Goal: Information Seeking & Learning: Learn about a topic

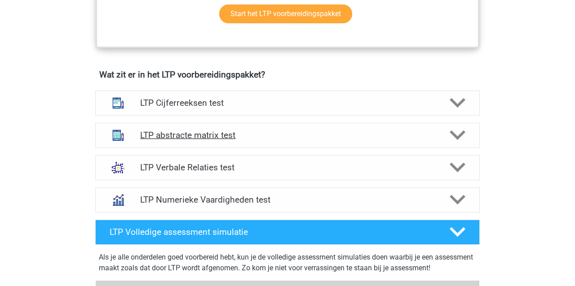
scroll to position [514, 0]
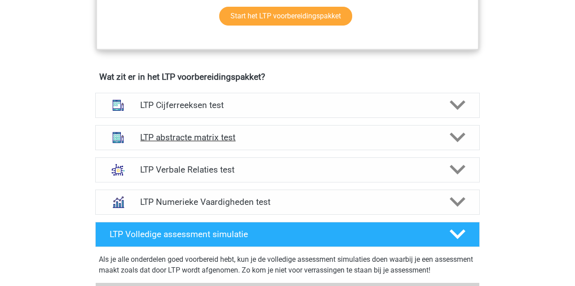
click at [179, 136] on h4 "LTP abstracte matrix test" at bounding box center [287, 137] width 294 height 10
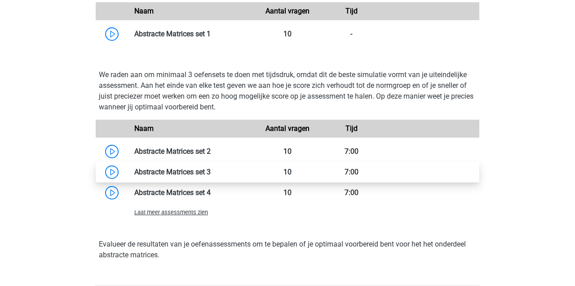
scroll to position [866, 0]
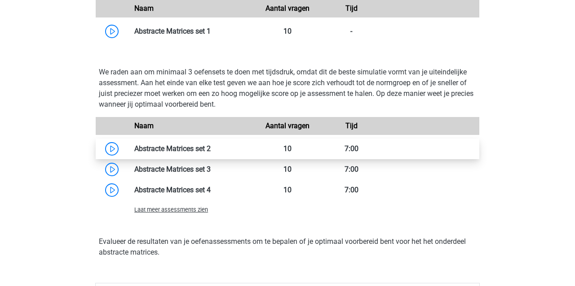
click at [211, 151] on link at bounding box center [211, 149] width 0 height 9
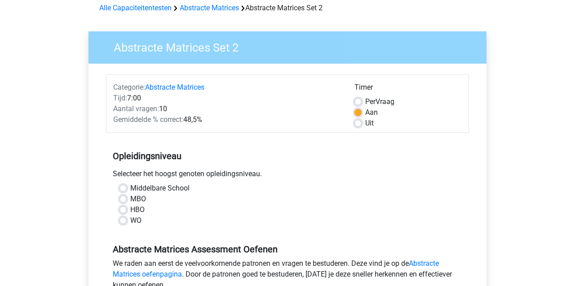
scroll to position [37, 0]
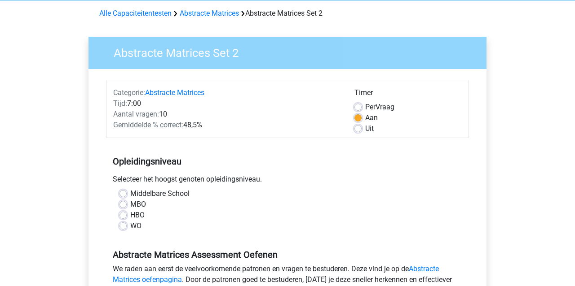
click at [365, 131] on label "Uit" at bounding box center [369, 128] width 9 height 11
click at [358, 131] on input "Uit" at bounding box center [357, 127] width 7 height 9
radio input "true"
click at [130, 223] on label "WO" at bounding box center [135, 226] width 11 height 11
click at [124, 223] on input "WO" at bounding box center [122, 225] width 7 height 9
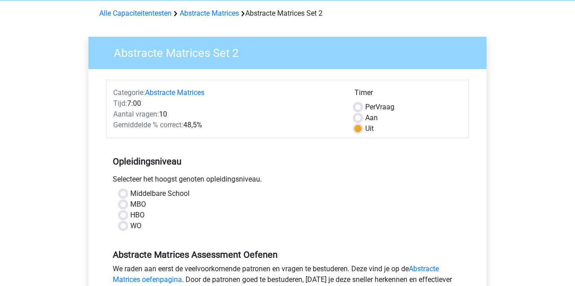
radio input "true"
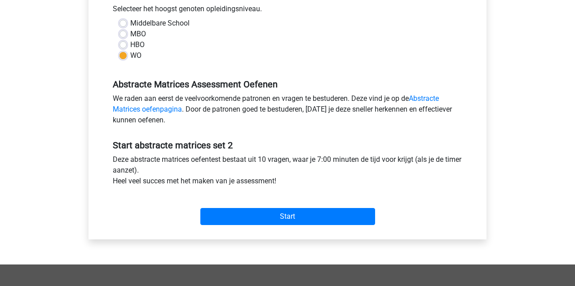
scroll to position [209, 0]
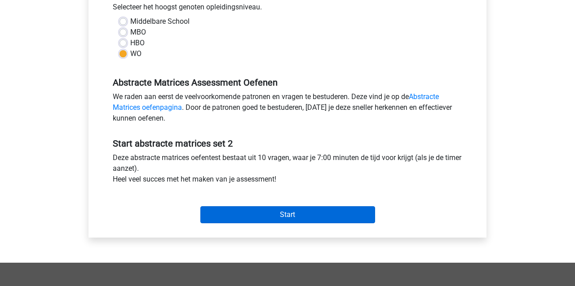
click at [288, 215] on input "Start" at bounding box center [287, 214] width 175 height 17
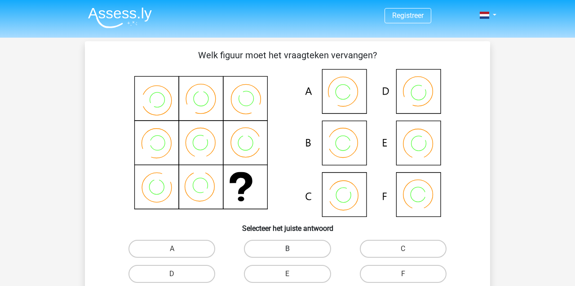
click at [273, 248] on label "B" at bounding box center [287, 249] width 87 height 18
click at [287, 249] on input "B" at bounding box center [290, 252] width 6 height 6
radio input "true"
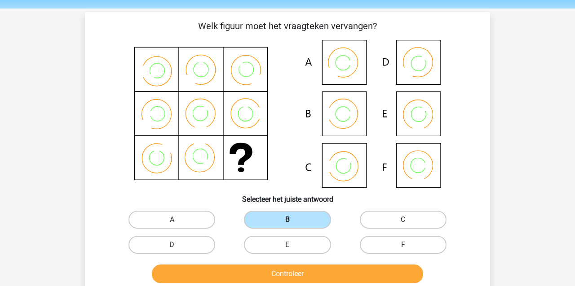
scroll to position [31, 0]
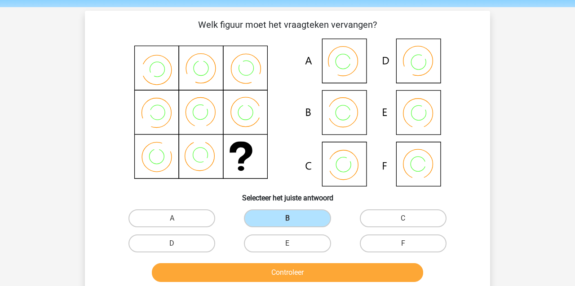
click at [269, 271] on button "Controleer" at bounding box center [288, 272] width 272 height 19
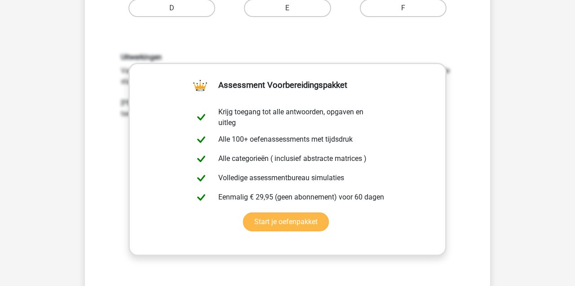
scroll to position [265, 0]
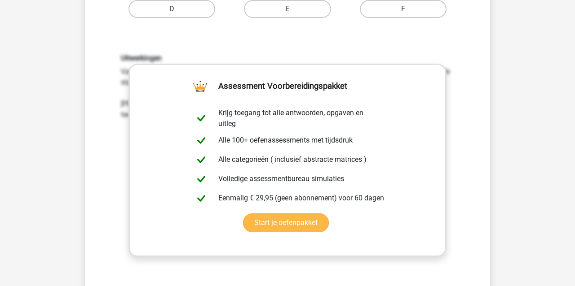
click at [258, 223] on link "Start je oefenpakket" at bounding box center [286, 223] width 86 height 19
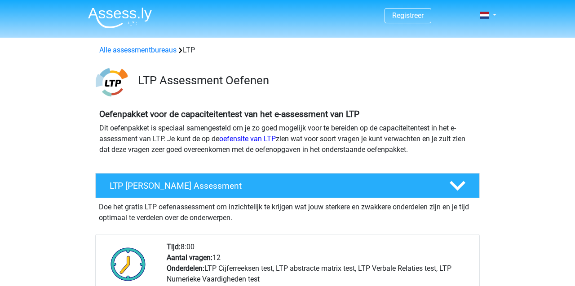
scroll to position [866, 0]
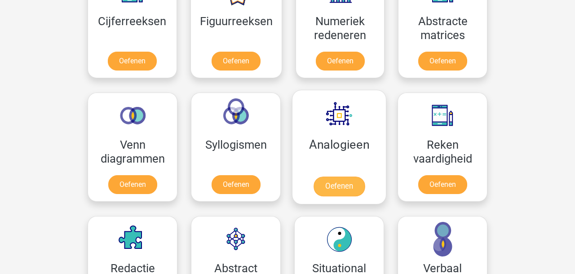
scroll to position [516, 0]
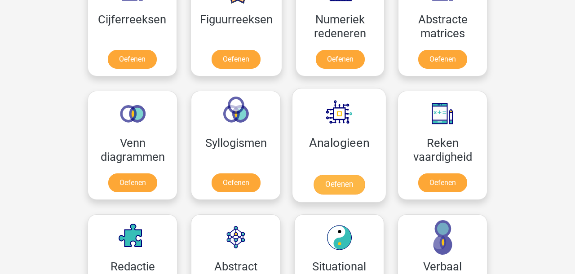
click at [330, 180] on link "Oefenen" at bounding box center [338, 185] width 51 height 20
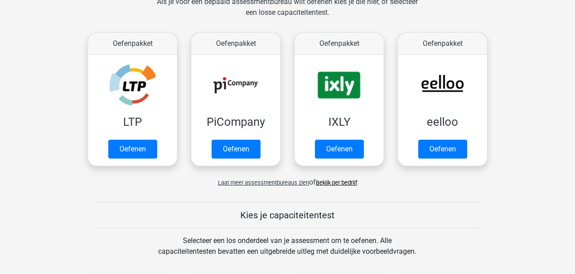
scroll to position [144, 0]
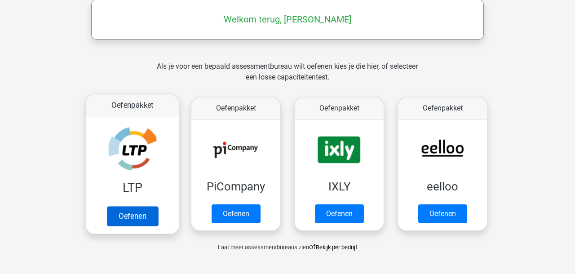
click at [138, 219] on link "Oefenen" at bounding box center [132, 216] width 51 height 20
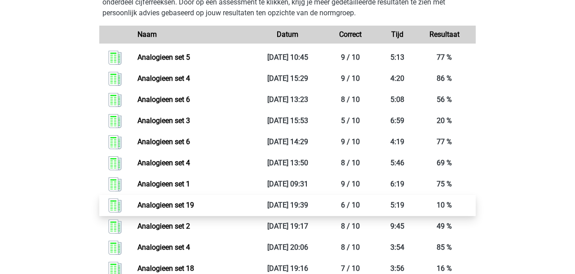
scroll to position [449, 0]
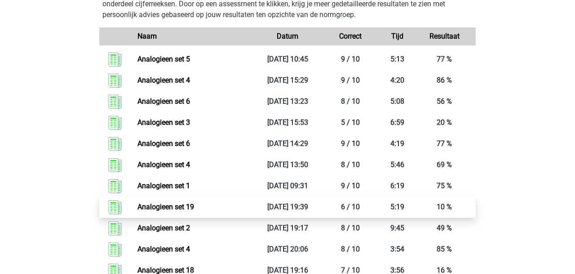
click at [164, 204] on link "Analogieen set 19" at bounding box center [165, 206] width 57 height 9
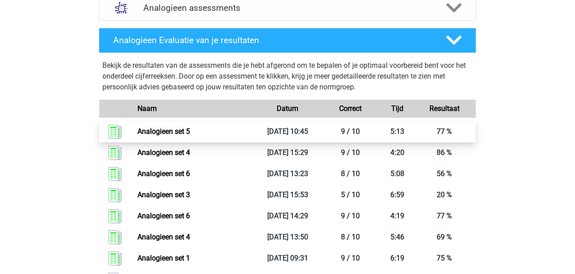
scroll to position [330, 0]
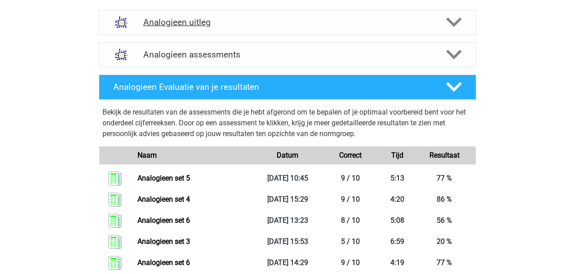
click at [187, 23] on h4 "Analogieen uitleg" at bounding box center [287, 22] width 288 height 10
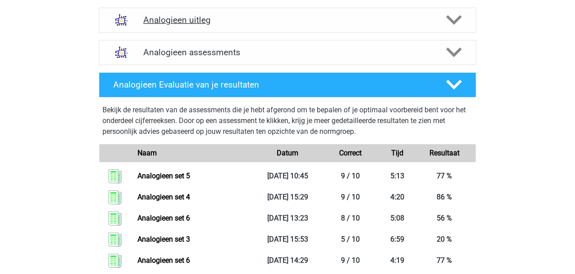
scroll to position [333, 0]
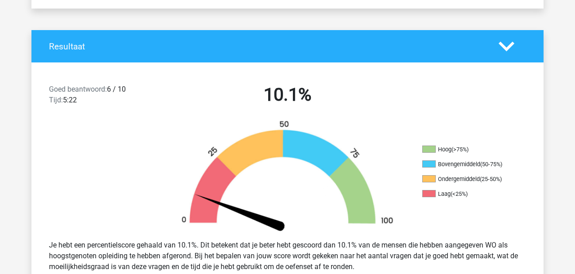
scroll to position [158, 0]
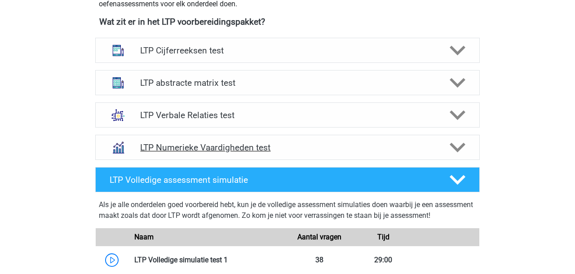
scroll to position [347, 0]
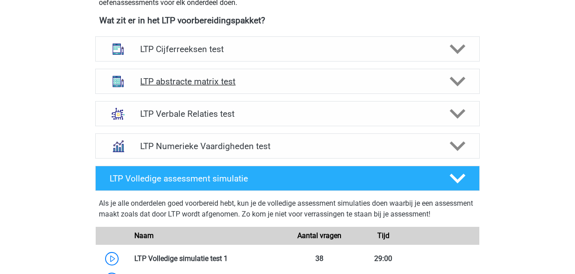
click at [180, 80] on h4 "LTP abstracte matrix test" at bounding box center [287, 81] width 294 height 10
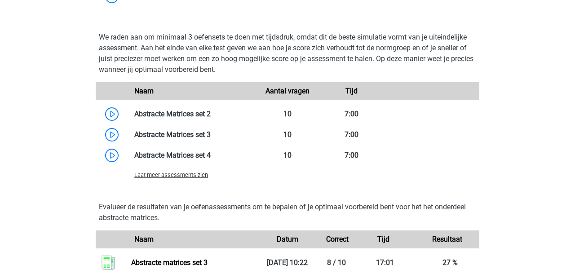
scroll to position [683, 0]
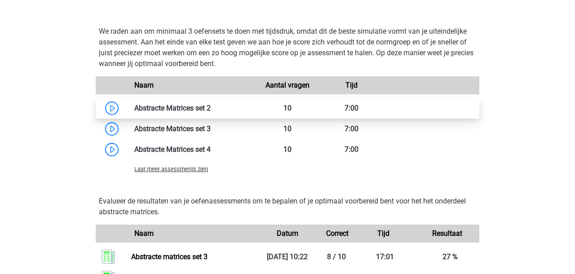
click at [211, 105] on link at bounding box center [211, 108] width 0 height 9
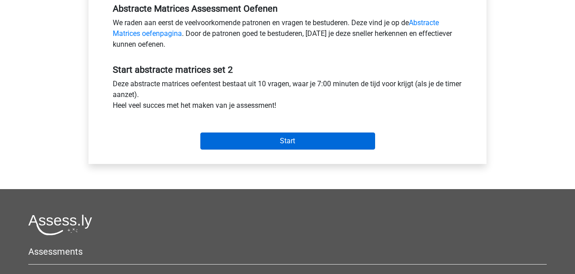
scroll to position [286, 0]
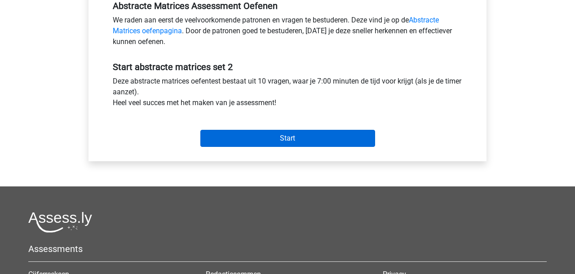
click at [255, 138] on input "Start" at bounding box center [287, 138] width 175 height 17
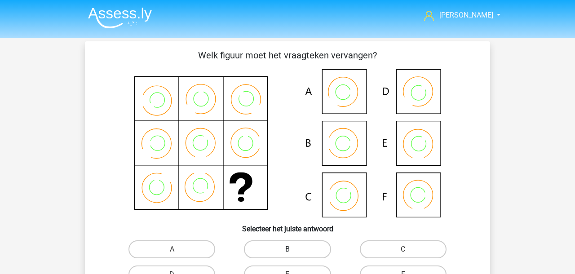
click at [272, 250] on label "B" at bounding box center [287, 249] width 87 height 18
click at [287, 250] on input "B" at bounding box center [290, 252] width 6 height 6
radio input "true"
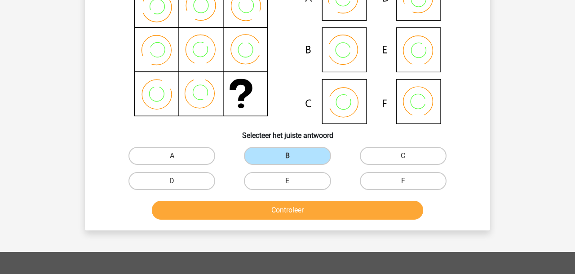
scroll to position [105, 0]
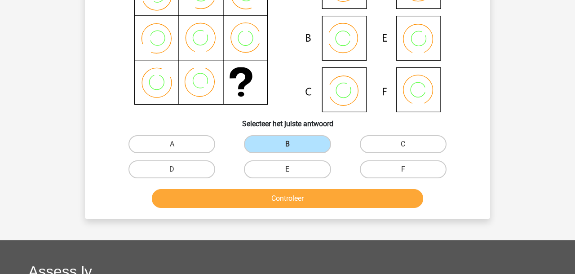
click at [263, 197] on button "Controleer" at bounding box center [288, 198] width 272 height 19
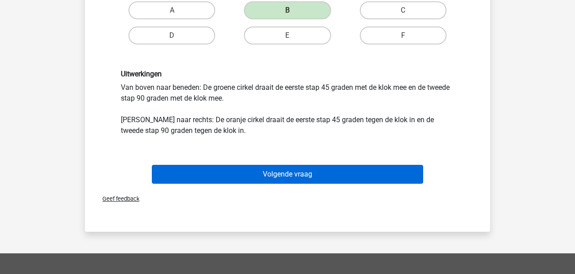
click at [235, 175] on button "Volgende vraag" at bounding box center [288, 174] width 272 height 19
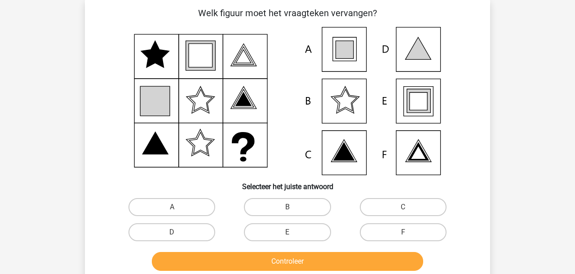
scroll to position [41, 0]
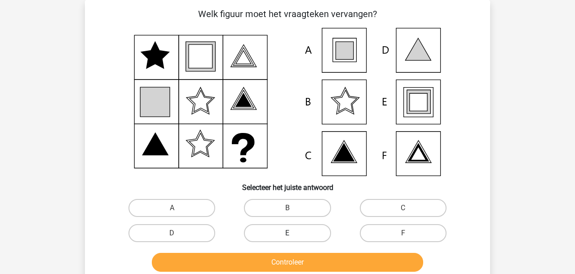
click at [285, 234] on label "E" at bounding box center [287, 233] width 87 height 18
click at [287, 234] on input "E" at bounding box center [290, 236] width 6 height 6
radio input "true"
click at [283, 263] on button "Controleer" at bounding box center [288, 262] width 272 height 19
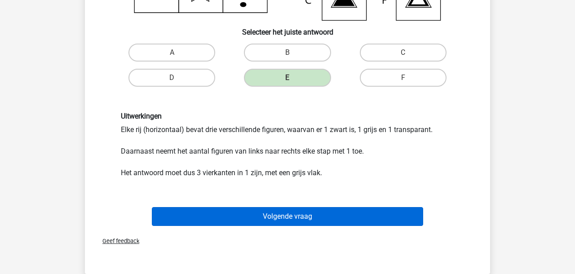
click at [215, 218] on button "Volgende vraag" at bounding box center [288, 216] width 272 height 19
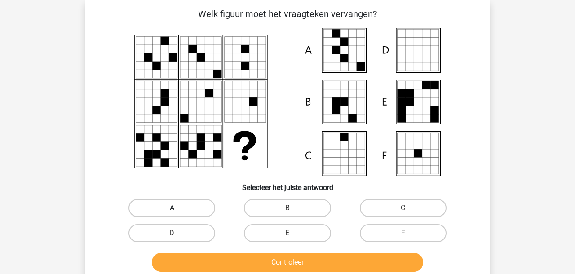
drag, startPoint x: 176, startPoint y: 207, endPoint x: 183, endPoint y: 217, distance: 12.0
click at [176, 207] on label "A" at bounding box center [171, 208] width 87 height 18
click at [176, 208] on input "A" at bounding box center [175, 211] width 6 height 6
radio input "true"
click at [220, 260] on button "Controleer" at bounding box center [288, 262] width 272 height 19
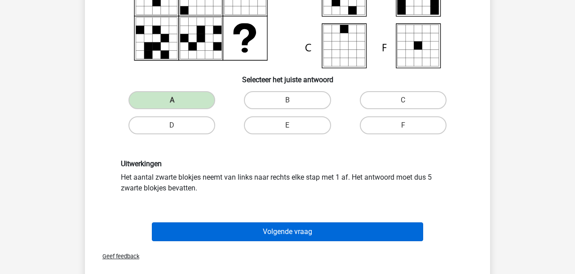
click at [221, 236] on button "Volgende vraag" at bounding box center [288, 231] width 272 height 19
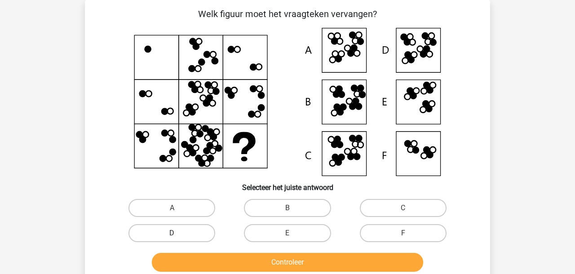
click at [178, 235] on label "D" at bounding box center [171, 233] width 87 height 18
click at [178, 235] on input "D" at bounding box center [175, 236] width 6 height 6
radio input "true"
click at [201, 263] on button "Controleer" at bounding box center [288, 262] width 272 height 19
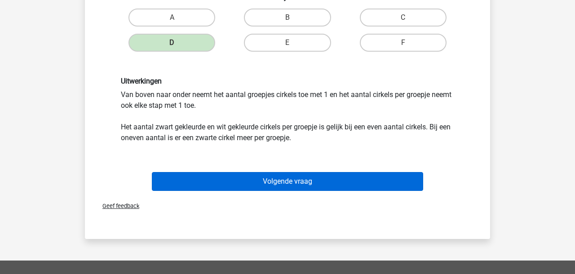
click at [184, 177] on button "Volgende vraag" at bounding box center [288, 181] width 272 height 19
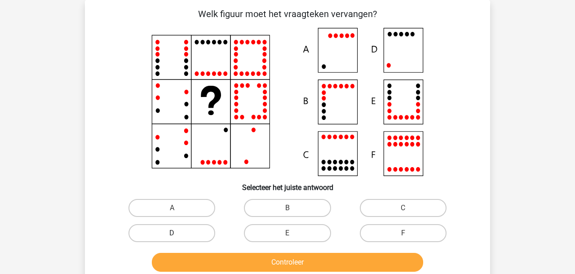
click at [149, 232] on label "D" at bounding box center [171, 233] width 87 height 18
click at [172, 233] on input "D" at bounding box center [175, 236] width 6 height 6
radio input "true"
click at [191, 260] on button "Controleer" at bounding box center [288, 262] width 272 height 19
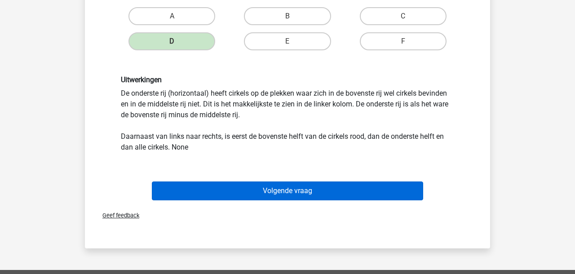
click at [200, 192] on button "Volgende vraag" at bounding box center [288, 190] width 272 height 19
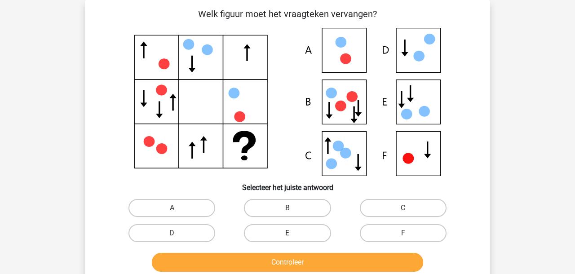
click at [313, 227] on label "E" at bounding box center [287, 233] width 87 height 18
click at [293, 233] on input "E" at bounding box center [290, 236] width 6 height 6
radio input "true"
click at [313, 265] on button "Controleer" at bounding box center [288, 262] width 272 height 19
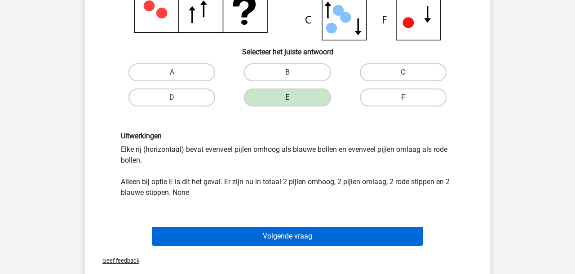
click at [199, 232] on button "Volgende vraag" at bounding box center [288, 236] width 272 height 19
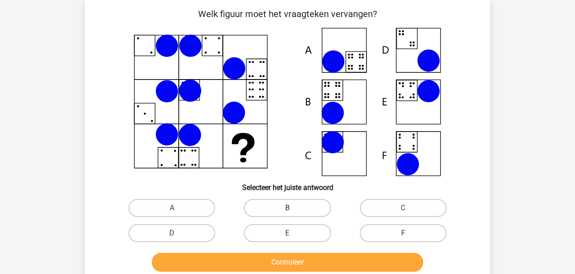
click at [282, 206] on label "B" at bounding box center [287, 208] width 87 height 18
click at [287, 208] on input "B" at bounding box center [290, 211] width 6 height 6
radio input "true"
click at [274, 263] on button "Controleer" at bounding box center [288, 262] width 272 height 19
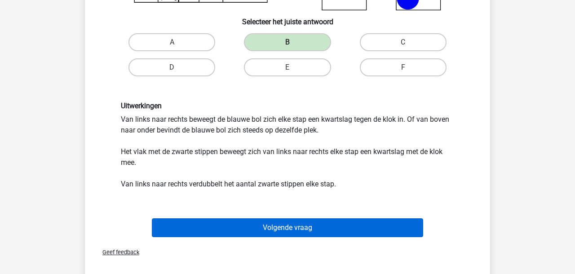
click at [207, 231] on button "Volgende vraag" at bounding box center [288, 227] width 272 height 19
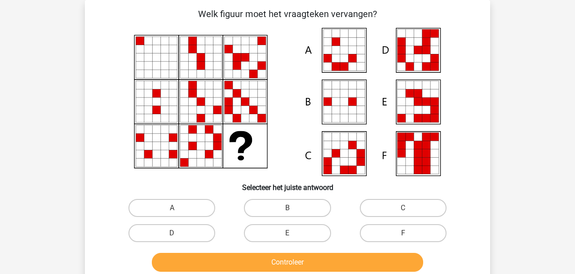
drag, startPoint x: 290, startPoint y: 233, endPoint x: 288, endPoint y: 255, distance: 22.5
click at [290, 233] on input "E" at bounding box center [290, 236] width 6 height 6
radio input "true"
click at [292, 266] on button "Controleer" at bounding box center [288, 262] width 272 height 19
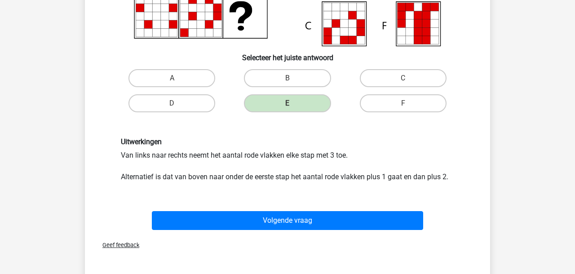
click at [259, 234] on div "Geef feedback" at bounding box center [287, 244] width 398 height 23
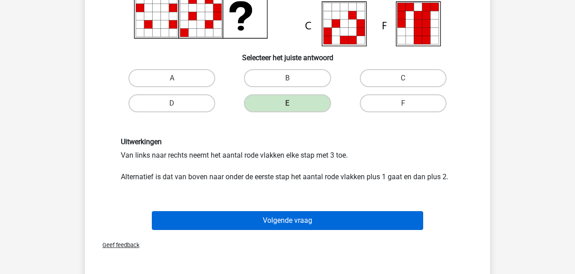
click at [261, 224] on button "Volgende vraag" at bounding box center [288, 220] width 272 height 19
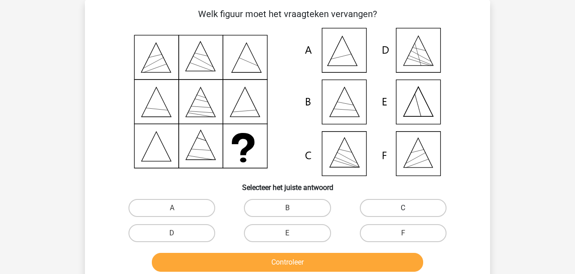
click at [387, 205] on label "C" at bounding box center [403, 208] width 87 height 18
click at [403, 208] on input "C" at bounding box center [406, 211] width 6 height 6
radio input "true"
click at [271, 270] on button "Controleer" at bounding box center [288, 262] width 272 height 19
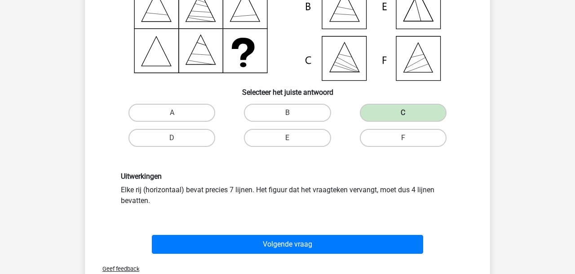
click at [259, 251] on button "Volgende vraag" at bounding box center [288, 244] width 272 height 19
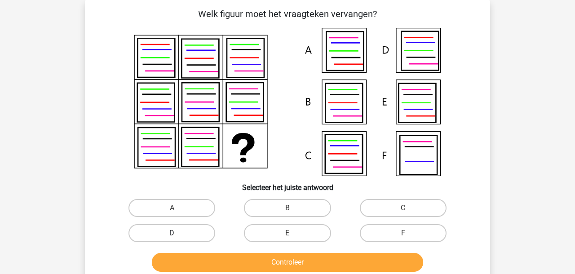
drag, startPoint x: 195, startPoint y: 232, endPoint x: 201, endPoint y: 237, distance: 7.6
click at [195, 232] on label "D" at bounding box center [171, 233] width 87 height 18
click at [178, 233] on input "D" at bounding box center [175, 236] width 6 height 6
radio input "true"
click at [203, 259] on button "Controleer" at bounding box center [288, 262] width 272 height 19
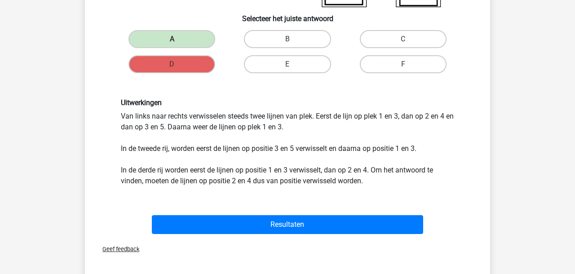
scroll to position [213, 0]
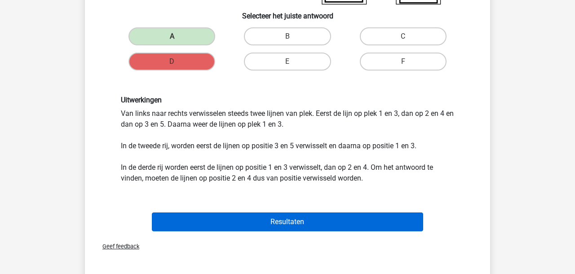
click at [203, 219] on button "Resultaten" at bounding box center [288, 221] width 272 height 19
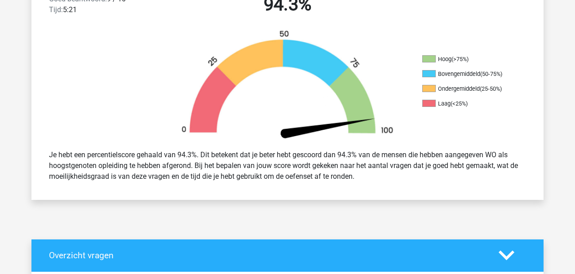
scroll to position [254, 0]
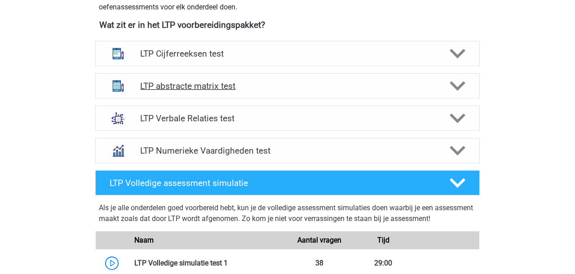
scroll to position [341, 0]
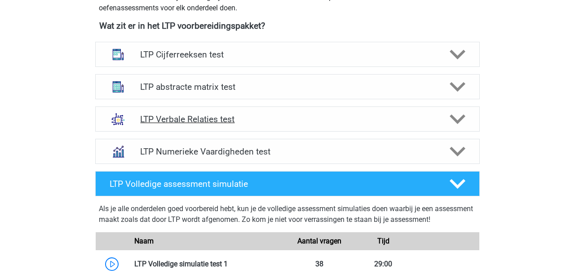
click at [176, 121] on h4 "LTP Verbale Relaties test" at bounding box center [287, 119] width 294 height 10
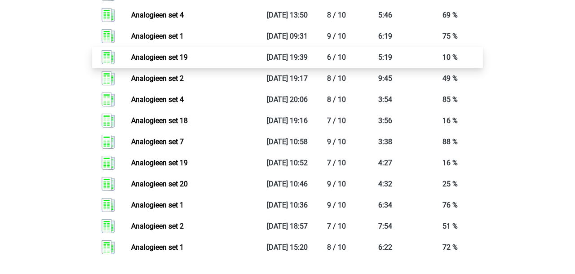
scroll to position [1177, 0]
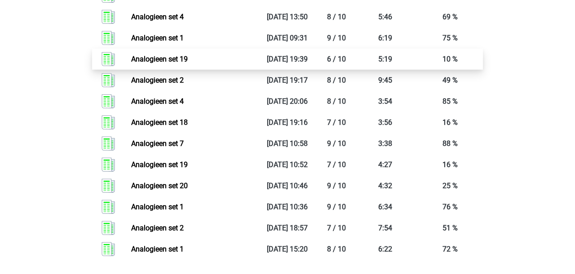
click at [169, 63] on link "Analogieen set 19" at bounding box center [159, 59] width 57 height 9
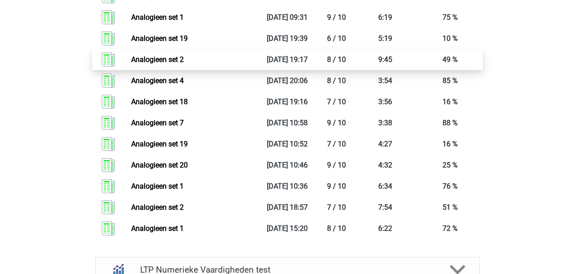
scroll to position [1199, 0]
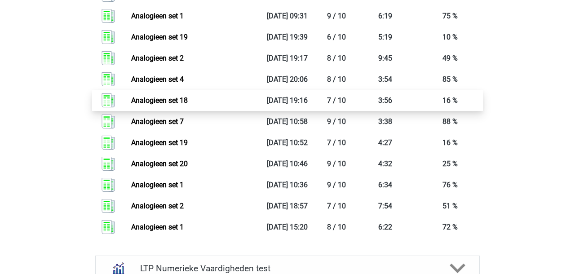
click at [176, 105] on link "Analogieen set 18" at bounding box center [159, 100] width 57 height 9
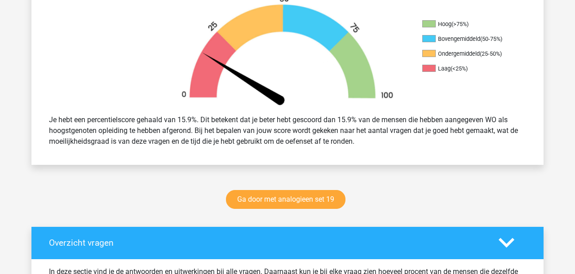
scroll to position [300, 0]
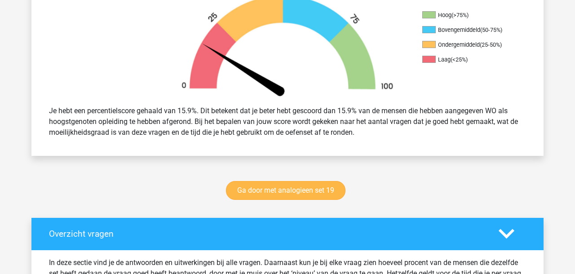
click at [261, 189] on link "Ga door met analogieen set 19" at bounding box center [285, 190] width 119 height 19
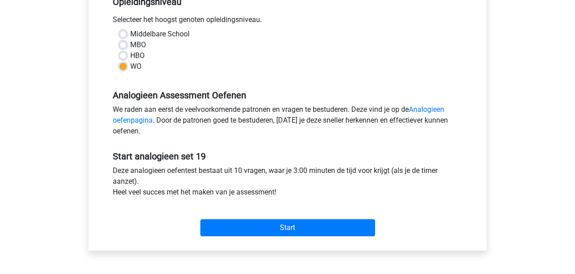
scroll to position [194, 0]
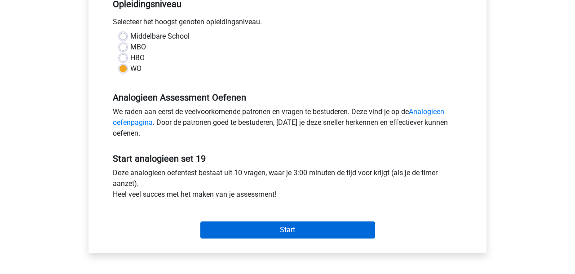
click at [266, 228] on input "Start" at bounding box center [287, 229] width 175 height 17
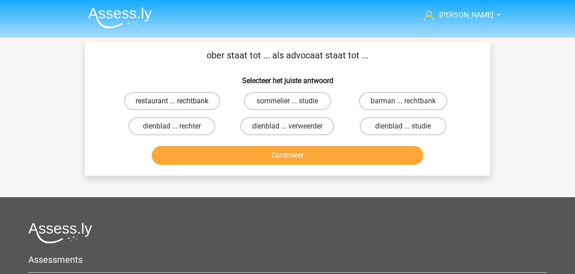
click at [161, 98] on label "restaurant ... rechtbank" at bounding box center [172, 101] width 96 height 18
click at [172, 101] on input "restaurant ... rechtbank" at bounding box center [175, 104] width 6 height 6
radio input "true"
click at [286, 157] on button "Controleer" at bounding box center [288, 155] width 272 height 19
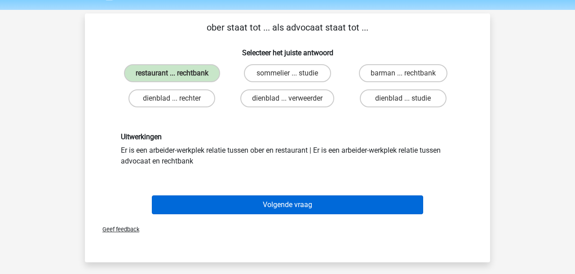
click at [286, 204] on button "Volgende vraag" at bounding box center [288, 204] width 272 height 19
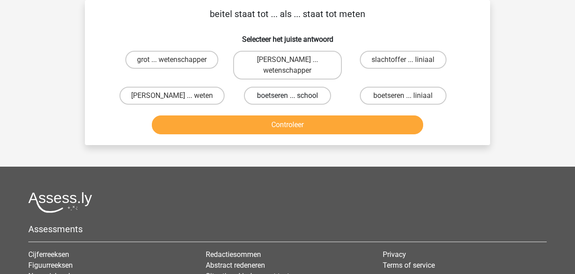
scroll to position [41, 0]
drag, startPoint x: 423, startPoint y: 91, endPoint x: 405, endPoint y: 103, distance: 21.4
click at [423, 91] on label "boetseren ... liniaal" at bounding box center [403, 96] width 87 height 18
click at [408, 96] on input "boetseren ... liniaal" at bounding box center [406, 99] width 6 height 6
radio input "true"
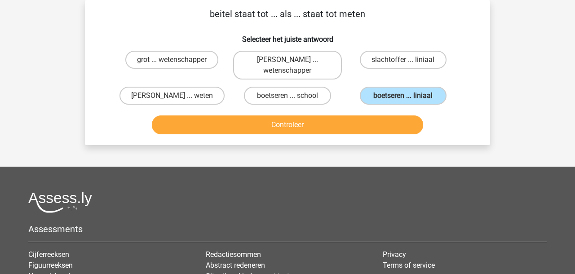
click at [367, 124] on button "Controleer" at bounding box center [288, 124] width 272 height 19
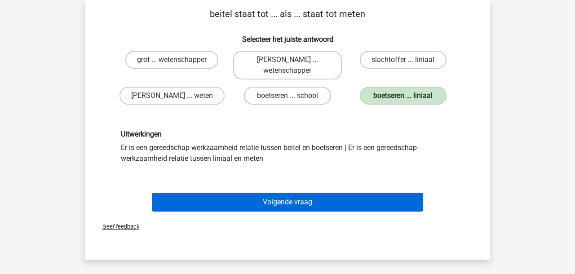
click at [253, 205] on button "Volgende vraag" at bounding box center [288, 202] width 272 height 19
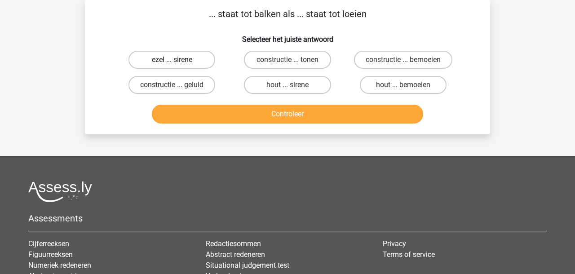
click at [168, 52] on label "ezel ... sirene" at bounding box center [171, 60] width 87 height 18
click at [172, 60] on input "ezel ... sirene" at bounding box center [175, 63] width 6 height 6
radio input "true"
click at [196, 115] on button "Controleer" at bounding box center [288, 114] width 272 height 19
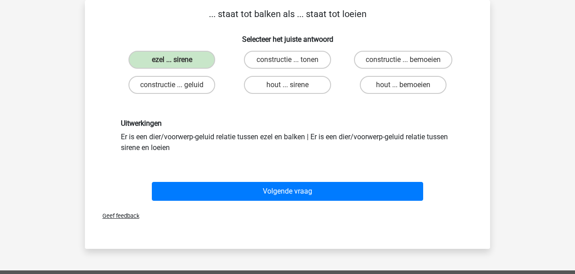
click at [271, 206] on div "Geef feedback" at bounding box center [287, 215] width 398 height 23
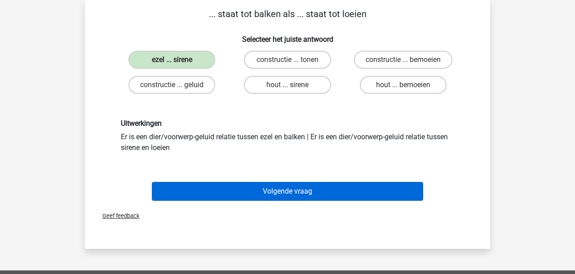
click at [272, 198] on button "Volgende vraag" at bounding box center [288, 191] width 272 height 19
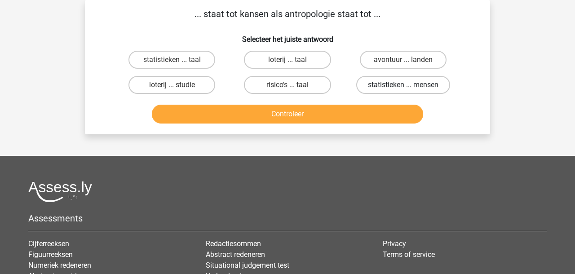
click at [375, 84] on label "statistieken ... mensen" at bounding box center [403, 85] width 94 height 18
click at [403, 85] on input "statistieken ... mensen" at bounding box center [406, 88] width 6 height 6
radio input "true"
click at [350, 114] on button "Controleer" at bounding box center [288, 114] width 272 height 19
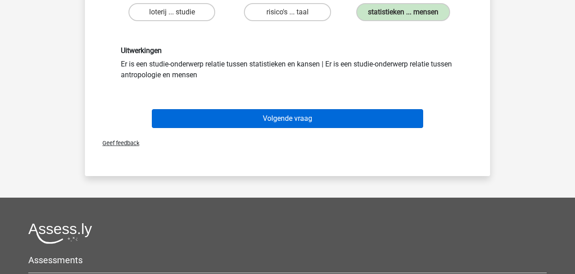
click at [332, 120] on button "Volgende vraag" at bounding box center [288, 118] width 272 height 19
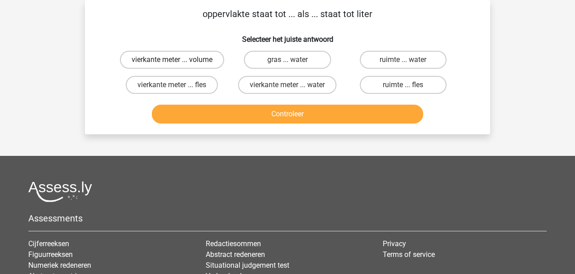
drag, startPoint x: 182, startPoint y: 60, endPoint x: 178, endPoint y: 64, distance: 5.7
click at [182, 61] on label "vierkante meter ... volume" at bounding box center [172, 60] width 104 height 18
click at [178, 61] on input "vierkante meter ... volume" at bounding box center [175, 63] width 6 height 6
radio input "true"
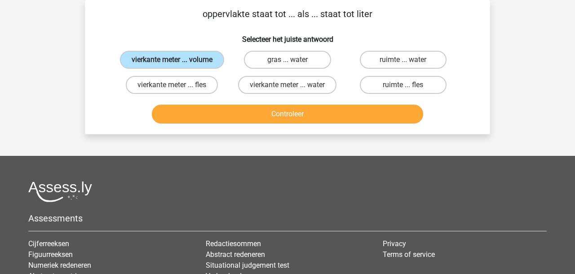
click at [212, 123] on button "Controleer" at bounding box center [288, 114] width 272 height 19
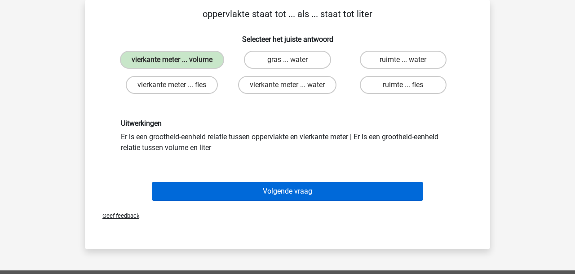
click at [237, 199] on button "Volgende vraag" at bounding box center [288, 191] width 272 height 19
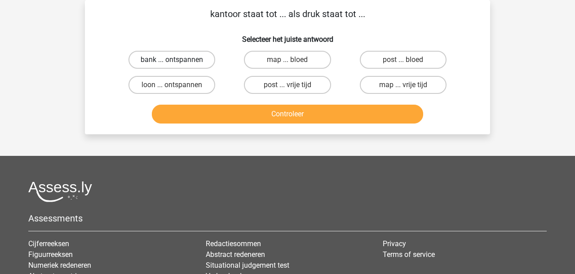
click at [146, 59] on label "bank ... ontspannen" at bounding box center [171, 60] width 87 height 18
click at [172, 60] on input "bank ... ontspannen" at bounding box center [175, 63] width 6 height 6
radio input "true"
click at [182, 114] on button "Controleer" at bounding box center [288, 114] width 272 height 19
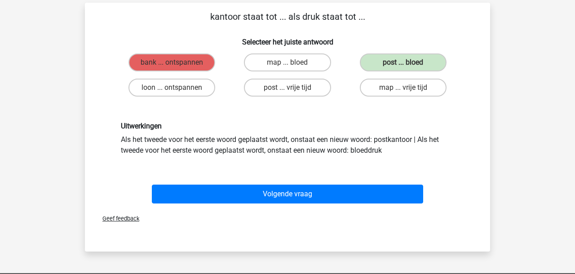
scroll to position [38, 0]
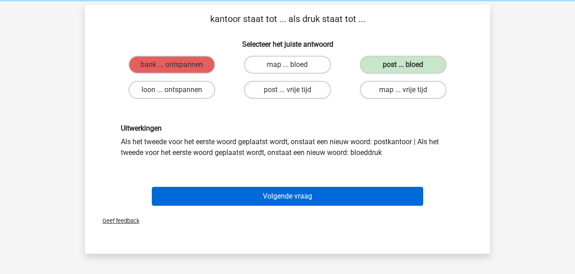
click at [282, 189] on button "Volgende vraag" at bounding box center [288, 196] width 272 height 19
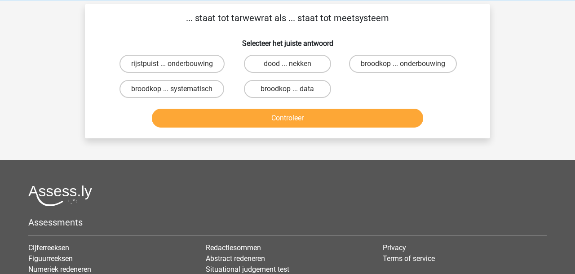
scroll to position [41, 0]
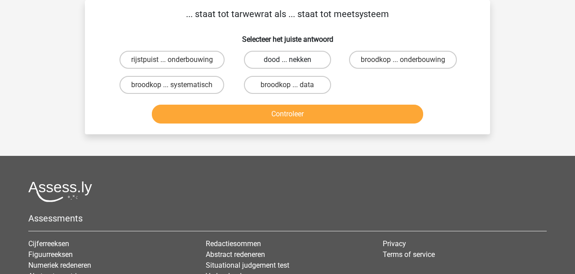
click at [283, 62] on label "dood ... nekken" at bounding box center [287, 60] width 87 height 18
click at [287, 62] on input "dood ... nekken" at bounding box center [290, 63] width 6 height 6
radio input "true"
click at [287, 123] on button "Controleer" at bounding box center [288, 114] width 272 height 19
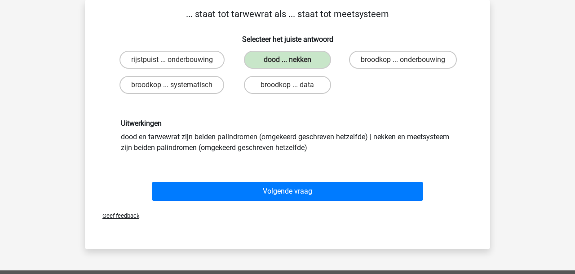
scroll to position [48, 0]
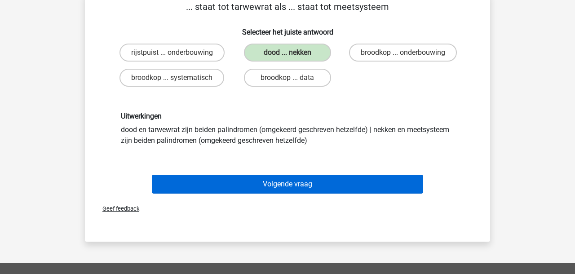
click at [285, 193] on button "Volgende vraag" at bounding box center [288, 184] width 272 height 19
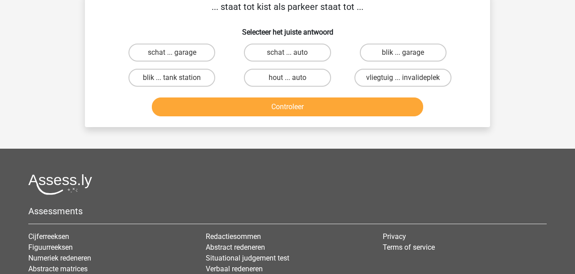
scroll to position [41, 0]
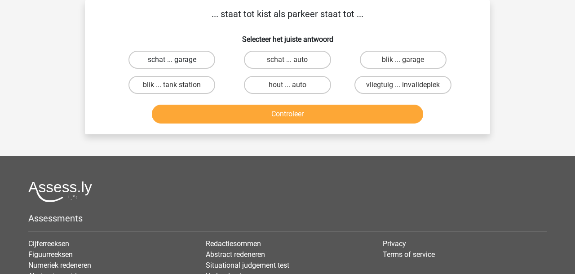
drag, startPoint x: 196, startPoint y: 56, endPoint x: 202, endPoint y: 61, distance: 8.3
click at [196, 56] on label "schat ... garage" at bounding box center [171, 60] width 87 height 18
click at [178, 60] on input "schat ... garage" at bounding box center [175, 63] width 6 height 6
radio input "true"
click at [260, 118] on button "Controleer" at bounding box center [288, 114] width 272 height 19
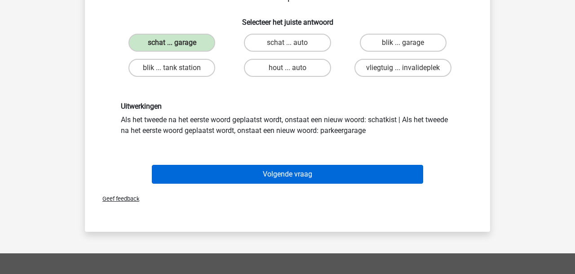
click at [273, 175] on button "Volgende vraag" at bounding box center [288, 174] width 272 height 19
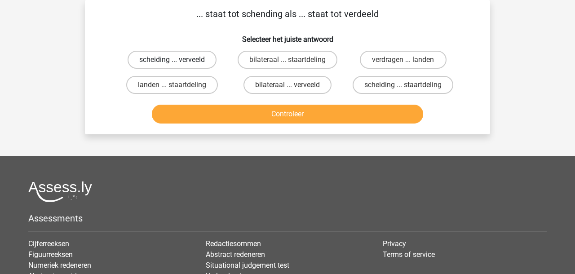
click at [184, 59] on label "scheiding ... verveeld" at bounding box center [171, 60] width 89 height 18
click at [178, 60] on input "scheiding ... verveeld" at bounding box center [175, 63] width 6 height 6
radio input "true"
click at [222, 118] on button "Controleer" at bounding box center [288, 114] width 272 height 19
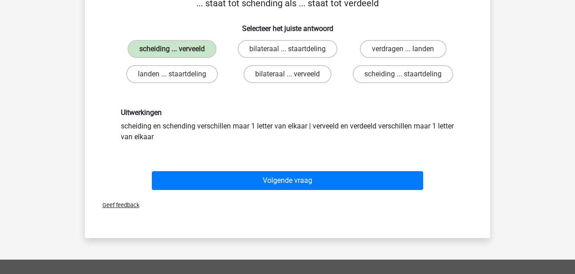
scroll to position [52, 0]
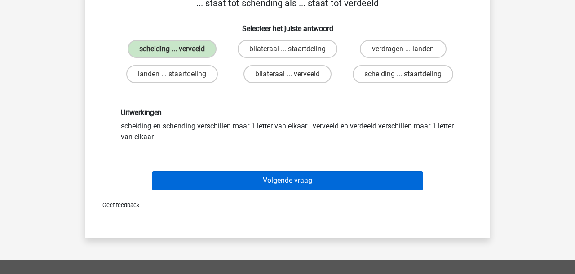
click at [231, 177] on button "Volgende vraag" at bounding box center [288, 180] width 272 height 19
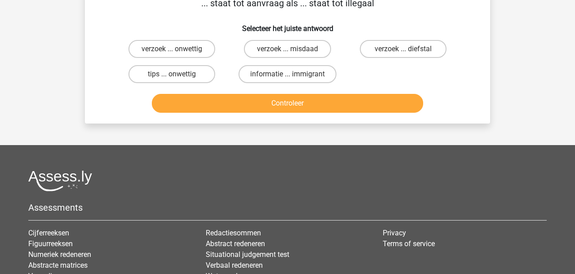
scroll to position [41, 0]
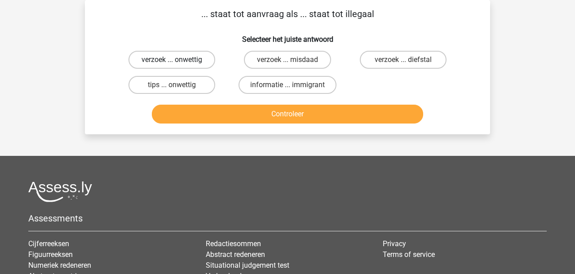
click at [179, 60] on label "verzoek ... onwettig" at bounding box center [171, 60] width 87 height 18
click at [178, 60] on input "verzoek ... onwettig" at bounding box center [175, 63] width 6 height 6
radio input "true"
click at [209, 116] on button "Controleer" at bounding box center [288, 114] width 272 height 19
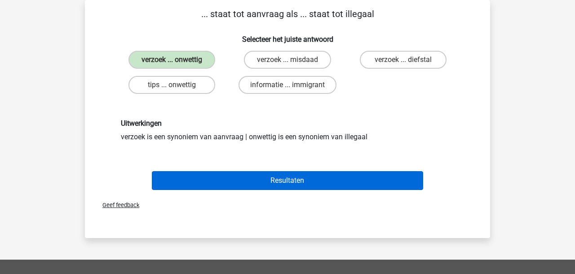
click at [230, 180] on button "Resultaten" at bounding box center [288, 180] width 272 height 19
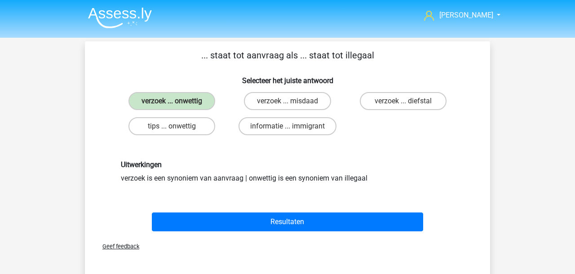
scroll to position [0, 0]
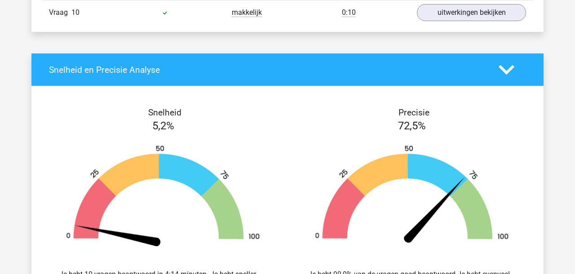
scroll to position [816, 0]
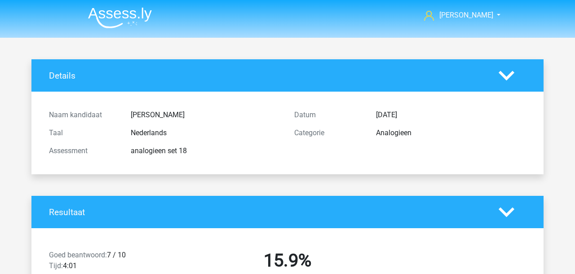
scroll to position [300, 0]
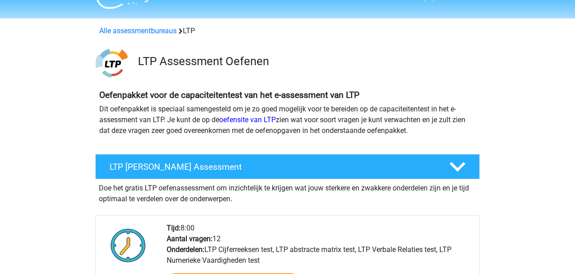
scroll to position [19, 0]
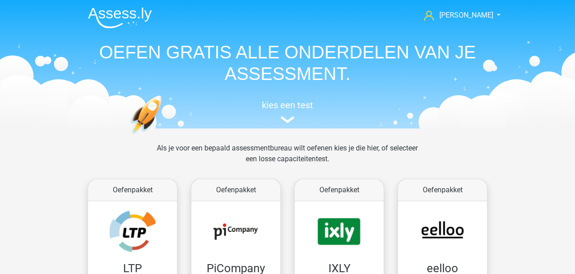
scroll to position [144, 0]
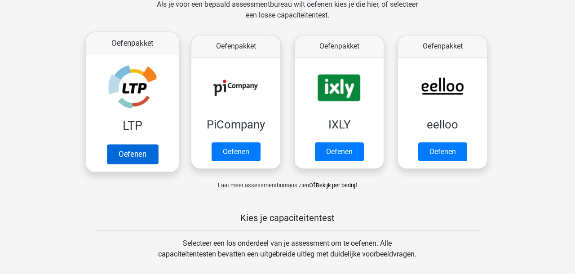
click at [132, 155] on link "Oefenen" at bounding box center [132, 154] width 51 height 20
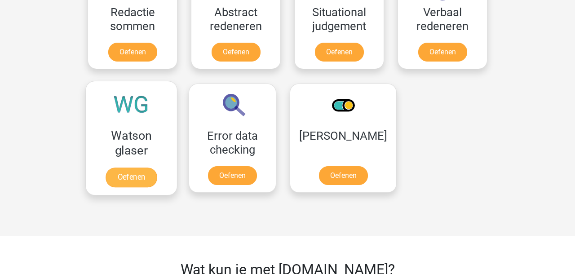
scroll to position [708, 0]
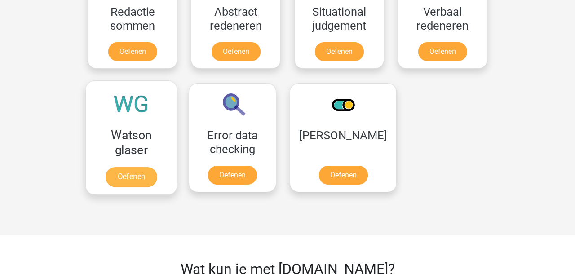
click at [139, 175] on link "Oefenen" at bounding box center [130, 177] width 51 height 20
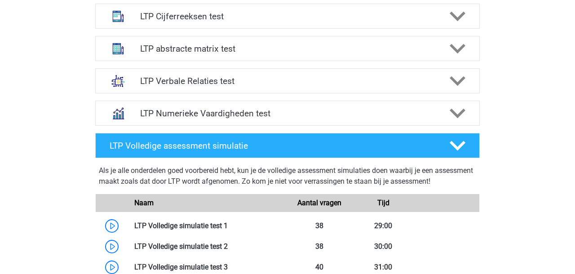
scroll to position [378, 0]
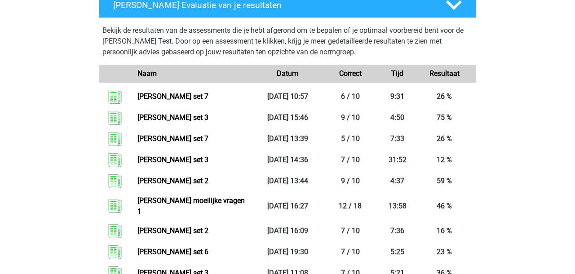
scroll to position [431, 0]
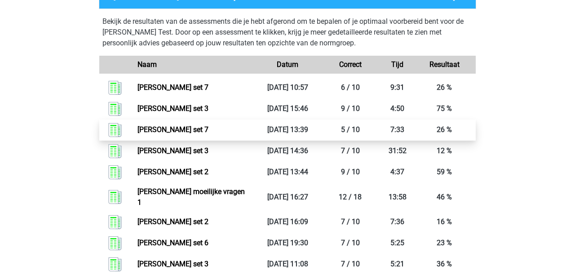
click at [180, 127] on link "[PERSON_NAME] set 7" at bounding box center [172, 129] width 71 height 9
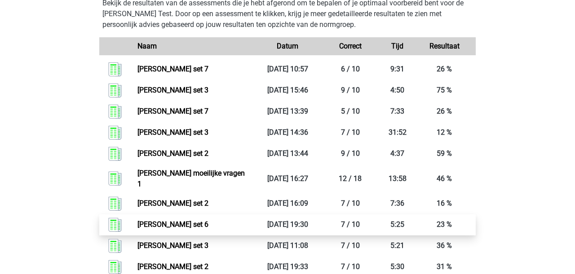
scroll to position [449, 0]
click at [181, 220] on link "[PERSON_NAME] set 6" at bounding box center [172, 224] width 71 height 9
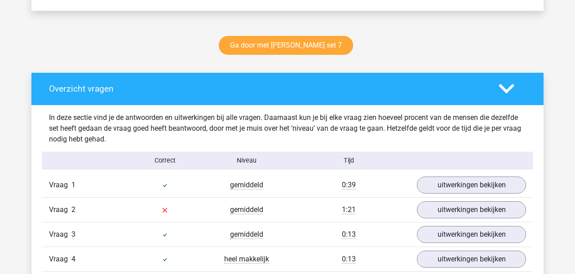
scroll to position [446, 0]
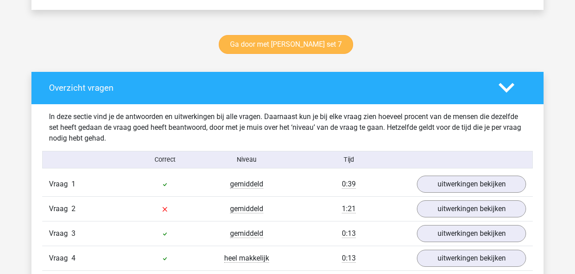
click at [276, 44] on link "Ga door met [PERSON_NAME] set 7" at bounding box center [286, 44] width 134 height 19
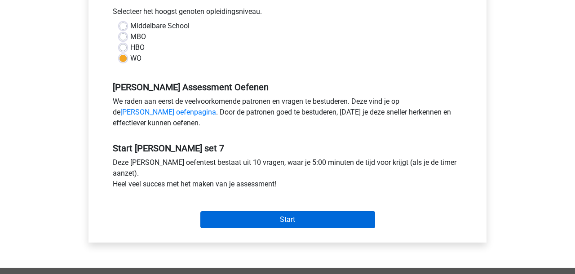
scroll to position [203, 0]
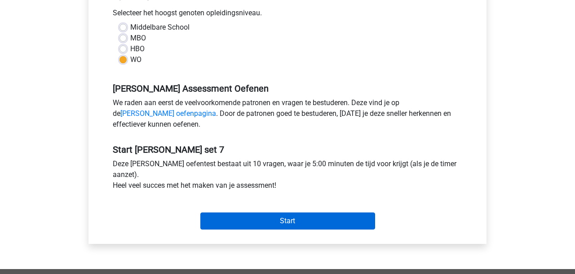
click at [309, 220] on input "Start" at bounding box center [287, 220] width 175 height 17
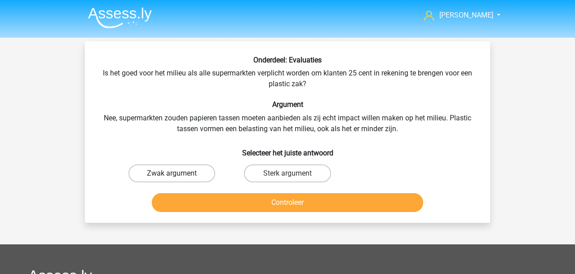
click at [167, 174] on label "Zwak argument" at bounding box center [171, 173] width 87 height 18
click at [172, 174] on input "Zwak argument" at bounding box center [175, 176] width 6 height 6
radio input "true"
click at [186, 197] on button "Controleer" at bounding box center [288, 202] width 272 height 19
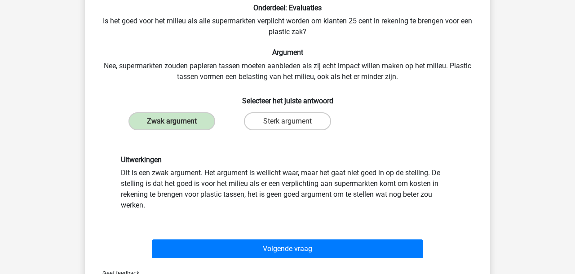
scroll to position [61, 0]
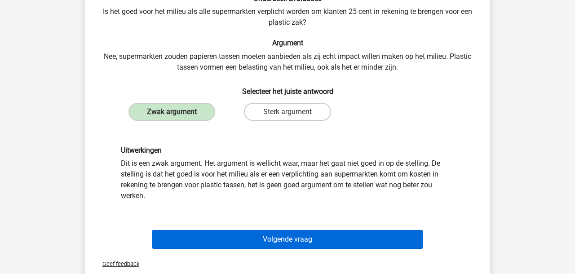
click at [265, 240] on button "Volgende vraag" at bounding box center [288, 239] width 272 height 19
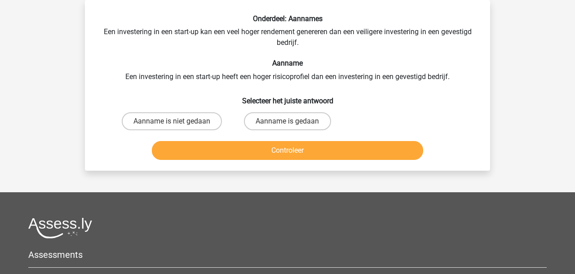
scroll to position [41, 0]
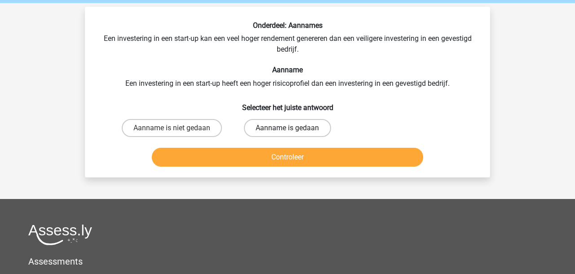
click at [311, 126] on label "Aanname is gedaan" at bounding box center [287, 128] width 87 height 18
click at [293, 128] on input "Aanname is gedaan" at bounding box center [290, 131] width 6 height 6
radio input "true"
click at [316, 163] on button "Controleer" at bounding box center [288, 157] width 272 height 19
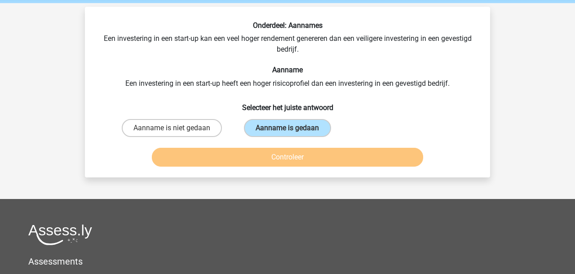
scroll to position [35, 0]
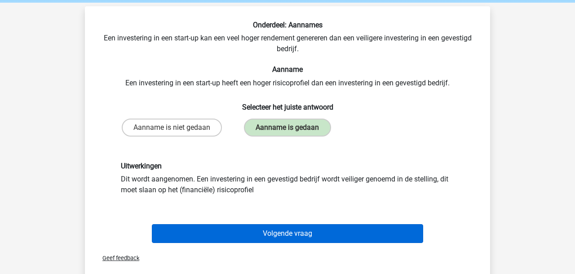
click at [255, 237] on button "Volgende vraag" at bounding box center [288, 233] width 272 height 19
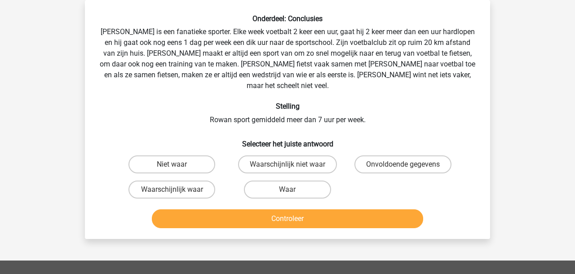
drag, startPoint x: 168, startPoint y: 175, endPoint x: 175, endPoint y: 183, distance: 10.8
click at [168, 180] on label "Waarschijnlijk waar" at bounding box center [171, 189] width 87 height 18
click at [172, 189] on input "Waarschijnlijk waar" at bounding box center [175, 192] width 6 height 6
radio input "true"
click at [205, 209] on button "Controleer" at bounding box center [288, 218] width 272 height 19
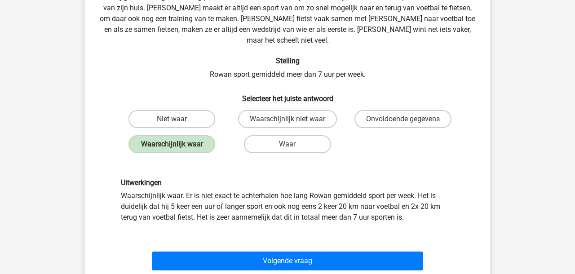
scroll to position [98, 0]
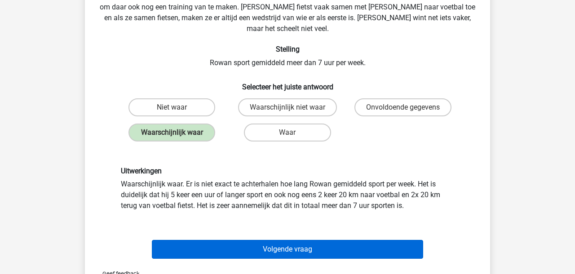
click at [235, 240] on button "Volgende vraag" at bounding box center [288, 249] width 272 height 19
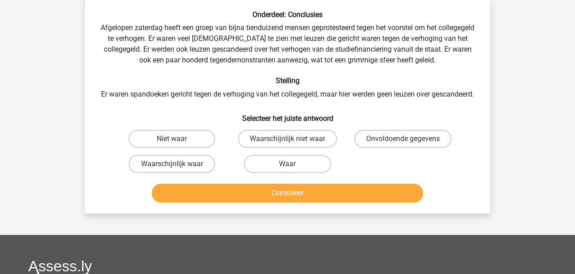
scroll to position [41, 0]
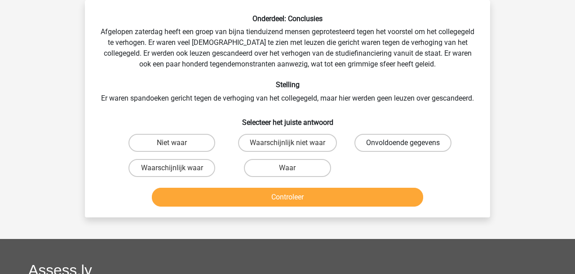
click at [418, 152] on label "Onvoldoende gegevens" at bounding box center [402, 143] width 97 height 18
click at [408, 149] on input "Onvoldoende gegevens" at bounding box center [406, 146] width 6 height 6
radio input "true"
click at [337, 206] on button "Controleer" at bounding box center [288, 197] width 272 height 19
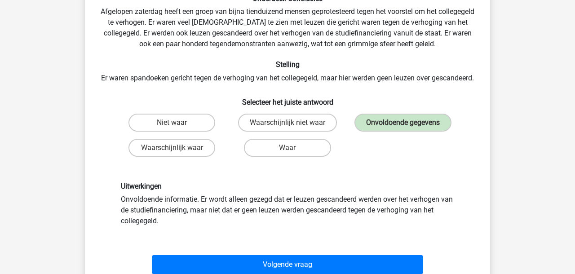
scroll to position [78, 0]
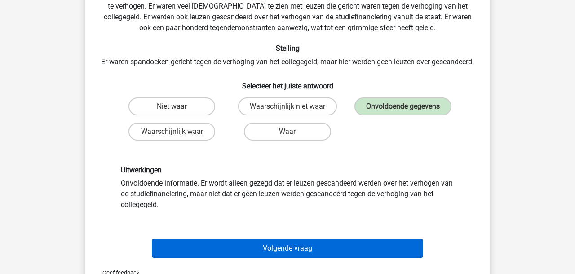
click at [345, 258] on button "Volgende vraag" at bounding box center [288, 248] width 272 height 19
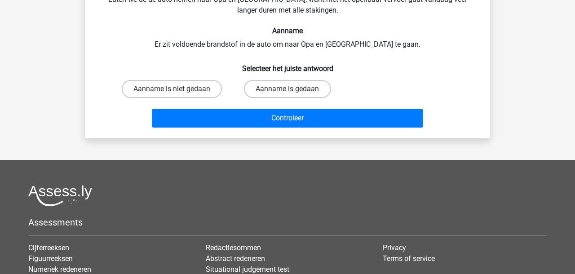
scroll to position [41, 0]
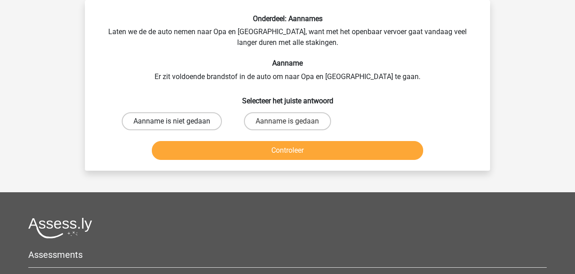
click at [190, 123] on label "Aanname is niet gedaan" at bounding box center [172, 121] width 100 height 18
click at [178, 123] on input "Aanname is niet gedaan" at bounding box center [175, 124] width 6 height 6
radio input "true"
click at [202, 154] on button "Controleer" at bounding box center [288, 150] width 272 height 19
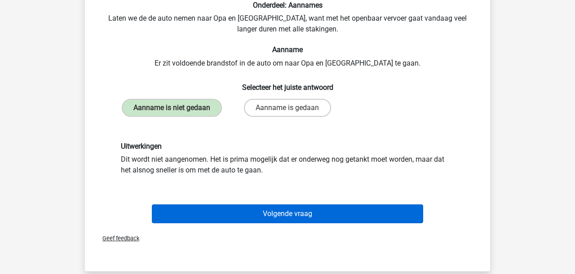
click at [276, 220] on button "Volgende vraag" at bounding box center [288, 213] width 272 height 19
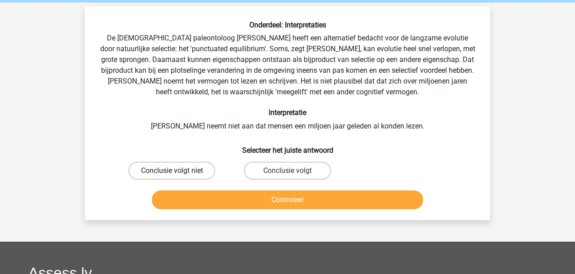
click at [196, 167] on label "Conclusie volgt niet" at bounding box center [171, 171] width 87 height 18
click at [178, 171] on input "Conclusie volgt niet" at bounding box center [175, 174] width 6 height 6
radio input "true"
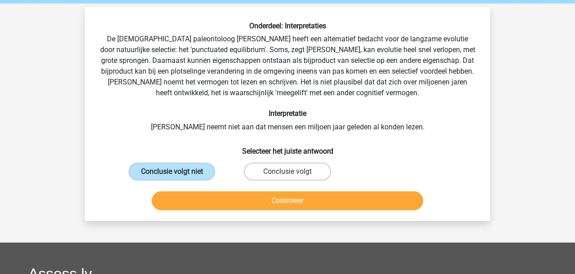
click at [237, 206] on button "Controleer" at bounding box center [288, 200] width 272 height 19
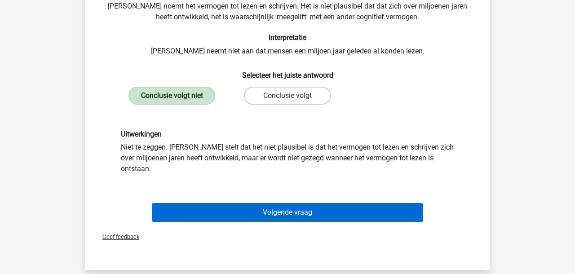
click at [237, 203] on button "Volgende vraag" at bounding box center [288, 212] width 272 height 19
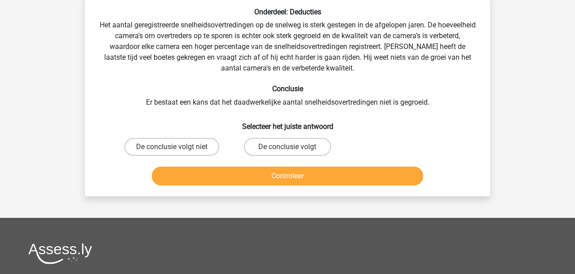
scroll to position [41, 0]
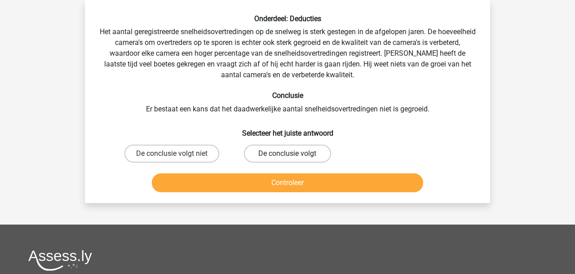
click at [281, 149] on label "De conclusie volgt" at bounding box center [287, 154] width 87 height 18
click at [287, 154] on input "De conclusie volgt" at bounding box center [290, 157] width 6 height 6
radio input "true"
click at [267, 183] on button "Controleer" at bounding box center [288, 182] width 272 height 19
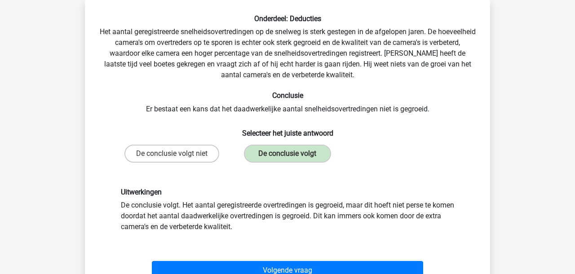
scroll to position [56, 0]
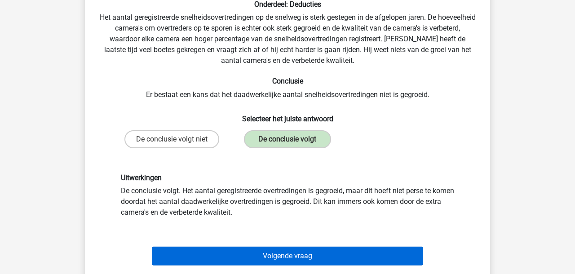
click at [304, 259] on button "Volgende vraag" at bounding box center [288, 255] width 272 height 19
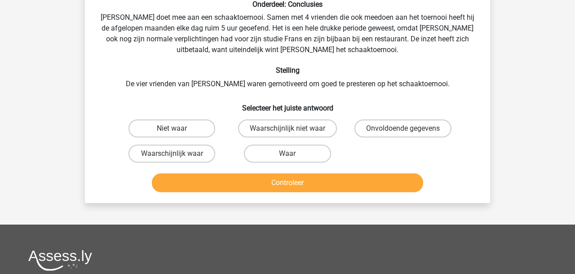
scroll to position [41, 0]
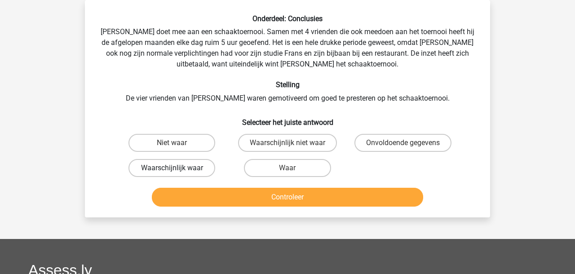
click at [178, 170] on label "Waarschijnlijk waar" at bounding box center [171, 168] width 87 height 18
click at [178, 170] on input "Waarschijnlijk waar" at bounding box center [175, 171] width 6 height 6
radio input "true"
click at [189, 194] on button "Controleer" at bounding box center [288, 197] width 272 height 19
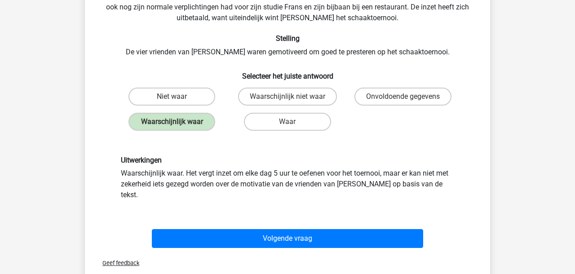
scroll to position [88, 0]
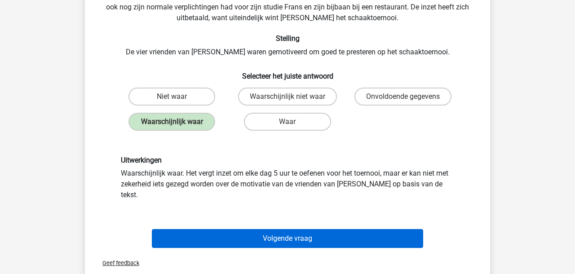
click at [192, 229] on button "Volgende vraag" at bounding box center [288, 238] width 272 height 19
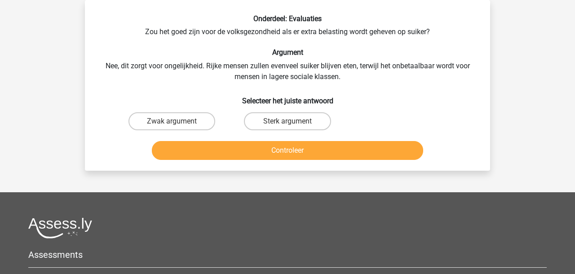
drag, startPoint x: 193, startPoint y: 117, endPoint x: 202, endPoint y: 132, distance: 16.9
click at [193, 118] on label "Zwak argument" at bounding box center [171, 121] width 87 height 18
click at [178, 121] on input "Zwak argument" at bounding box center [175, 124] width 6 height 6
radio input "true"
click at [202, 145] on button "Controleer" at bounding box center [288, 150] width 272 height 19
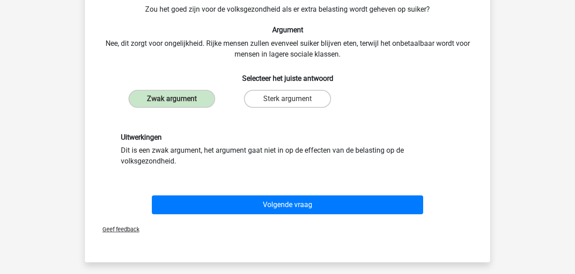
scroll to position [64, 0]
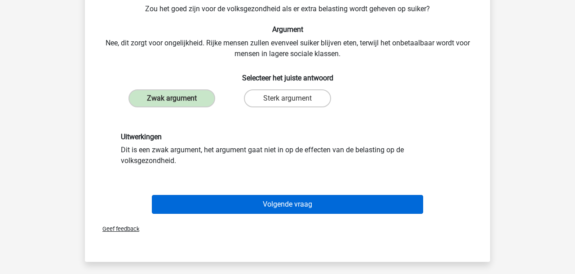
click at [250, 205] on button "Volgende vraag" at bounding box center [288, 204] width 272 height 19
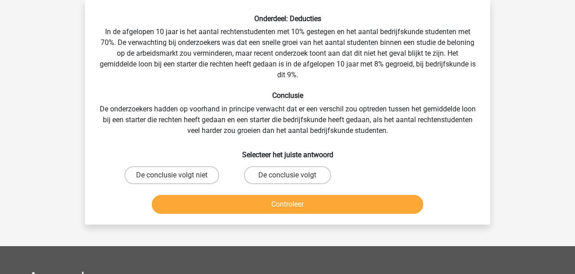
scroll to position [41, 0]
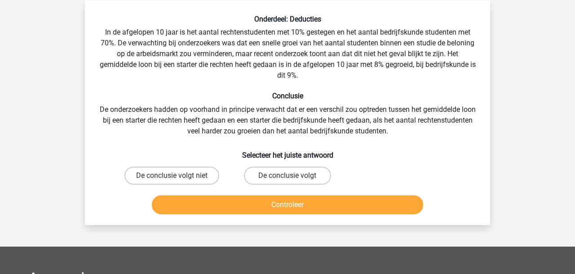
drag, startPoint x: 175, startPoint y: 179, endPoint x: 184, endPoint y: 192, distance: 15.6
click at [175, 179] on input "De conclusie volgt niet" at bounding box center [175, 178] width 6 height 6
radio input "true"
click at [193, 204] on button "Controleer" at bounding box center [288, 204] width 272 height 19
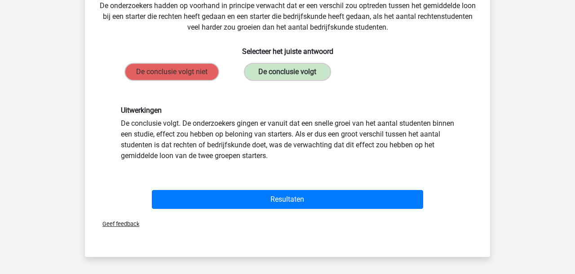
scroll to position [154, 0]
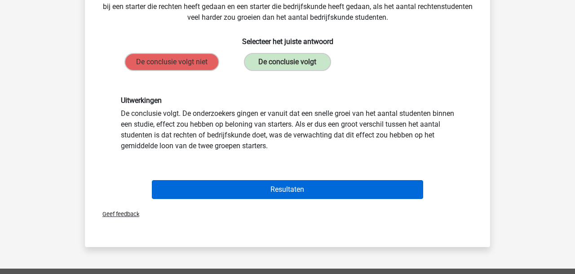
click at [194, 191] on button "Resultaten" at bounding box center [288, 189] width 272 height 19
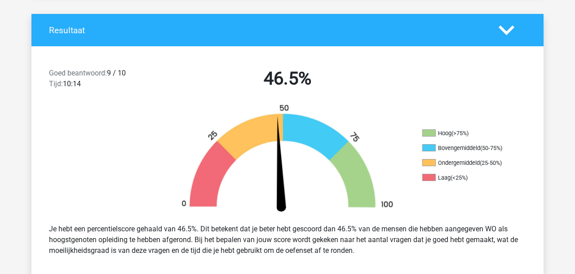
scroll to position [187, 0]
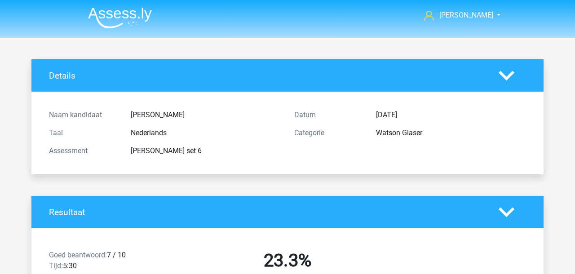
scroll to position [446, 0]
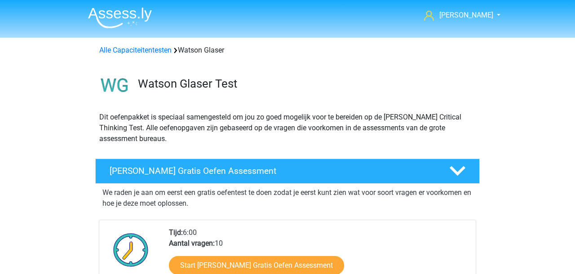
scroll to position [450, 0]
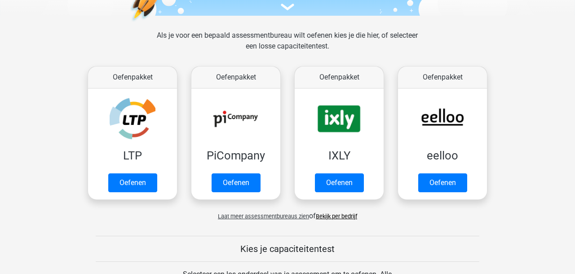
scroll to position [123, 0]
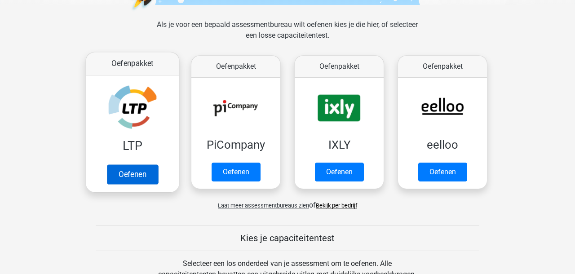
click at [142, 176] on link "Oefenen" at bounding box center [132, 174] width 51 height 20
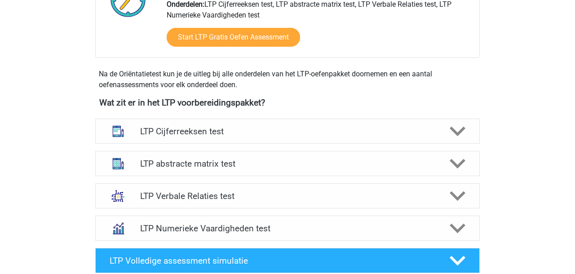
scroll to position [267, 0]
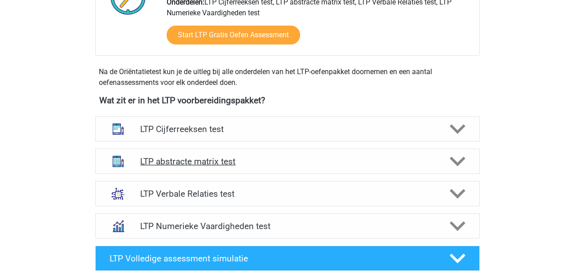
click at [184, 160] on h4 "LTP abstracte matrix test" at bounding box center [287, 161] width 294 height 10
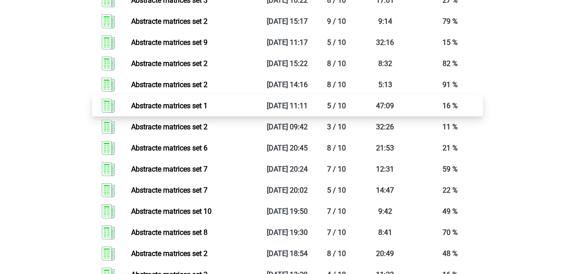
scroll to position [960, 0]
click at [171, 110] on link "Abstracte matrices set 1" at bounding box center [169, 105] width 76 height 9
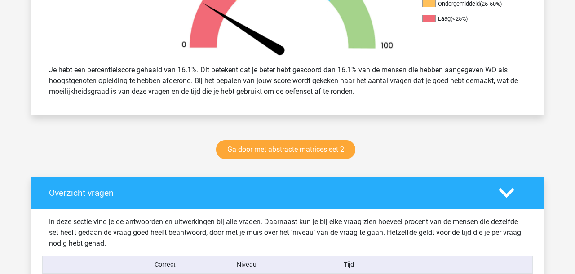
scroll to position [351, 0]
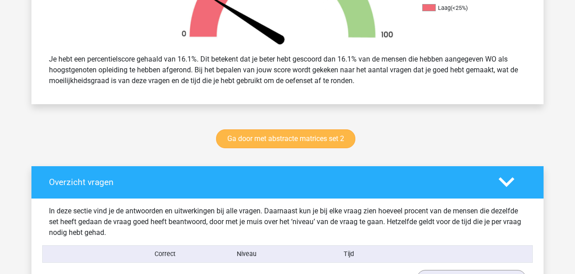
click at [262, 139] on link "Ga door met abstracte matrices set 2" at bounding box center [285, 138] width 139 height 19
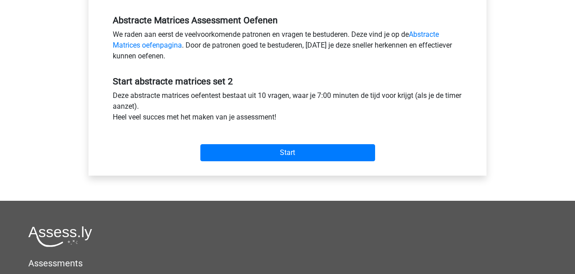
scroll to position [274, 0]
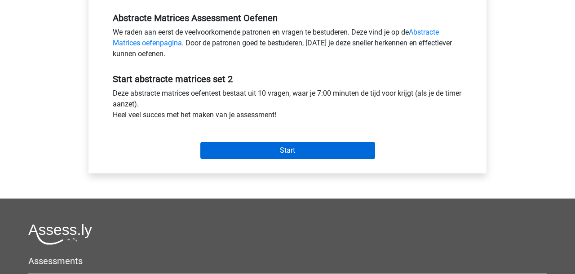
click at [259, 151] on input "Start" at bounding box center [287, 150] width 175 height 17
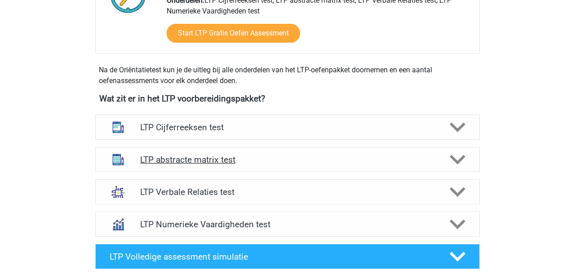
scroll to position [272, 0]
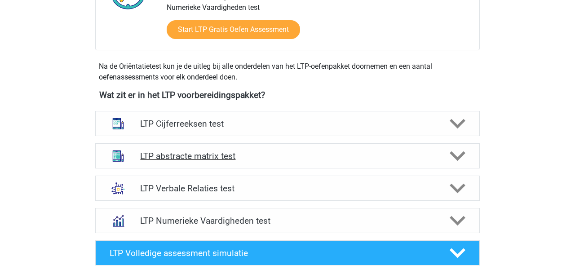
click at [193, 156] on h4 "LTP abstracte matrix test" at bounding box center [287, 156] width 294 height 10
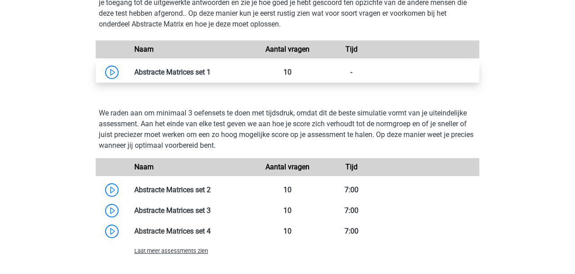
scroll to position [601, 0]
click at [211, 72] on link at bounding box center [211, 72] width 0 height 9
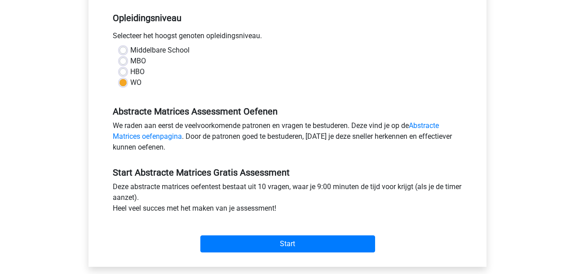
scroll to position [183, 0]
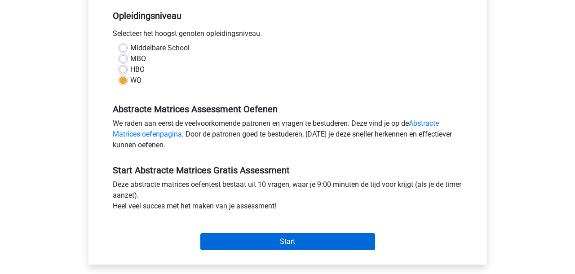
click at [258, 239] on input "Start" at bounding box center [287, 241] width 175 height 17
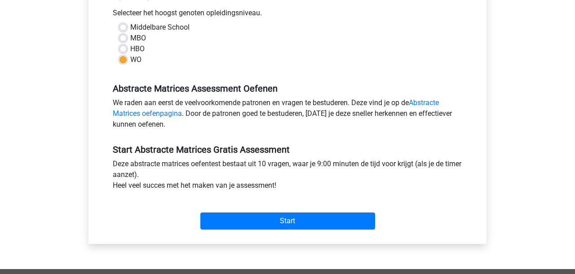
scroll to position [225, 0]
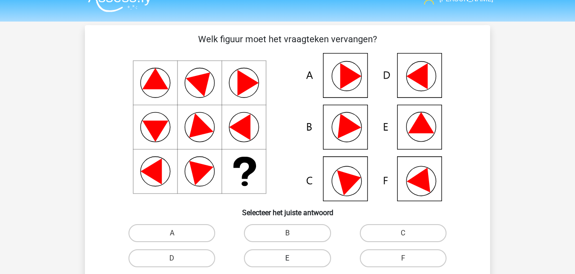
scroll to position [25, 0]
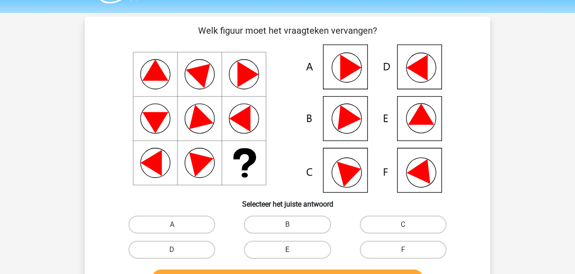
click at [260, 250] on label "E" at bounding box center [287, 250] width 87 height 18
click at [287, 250] on input "E" at bounding box center [290, 253] width 6 height 6
radio input "true"
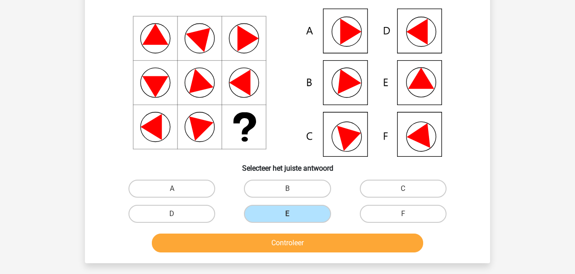
scroll to position [64, 0]
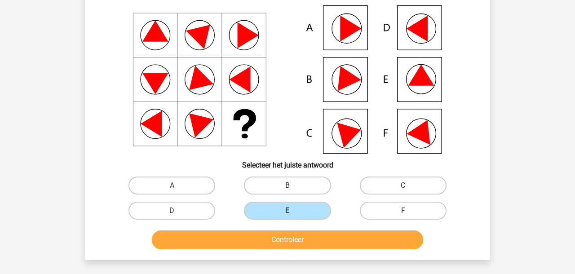
click at [233, 240] on button "Controleer" at bounding box center [288, 239] width 272 height 19
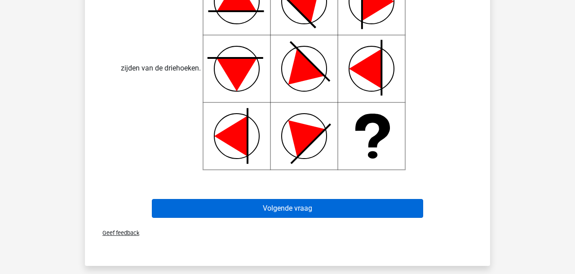
click at [187, 207] on button "Volgende vraag" at bounding box center [288, 208] width 272 height 19
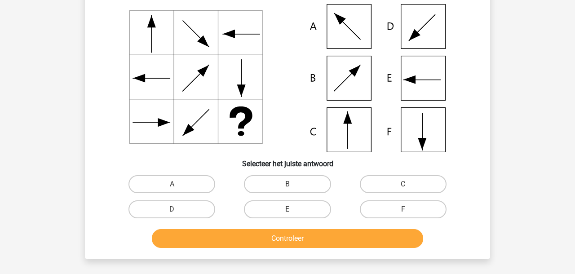
scroll to position [41, 0]
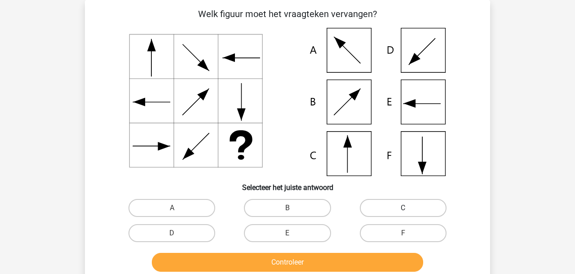
click at [430, 206] on label "C" at bounding box center [403, 208] width 87 height 18
click at [408, 208] on input "C" at bounding box center [406, 211] width 6 height 6
radio input "true"
click at [343, 262] on button "Controleer" at bounding box center [288, 262] width 272 height 19
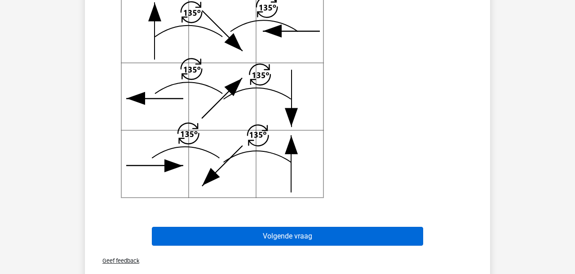
click at [274, 229] on button "Volgende vraag" at bounding box center [288, 236] width 272 height 19
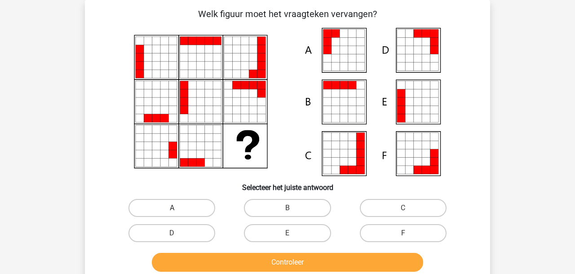
click at [167, 209] on label "A" at bounding box center [171, 208] width 87 height 18
click at [172, 209] on input "A" at bounding box center [175, 211] width 6 height 6
radio input "true"
click at [202, 264] on button "Controleer" at bounding box center [288, 262] width 272 height 19
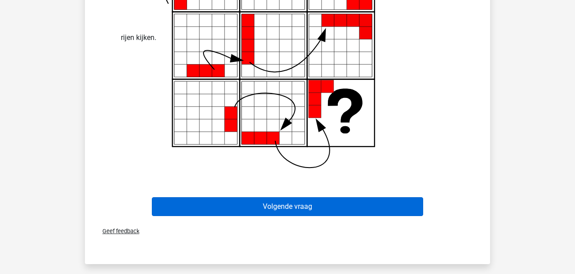
click at [206, 209] on button "Volgende vraag" at bounding box center [288, 206] width 272 height 19
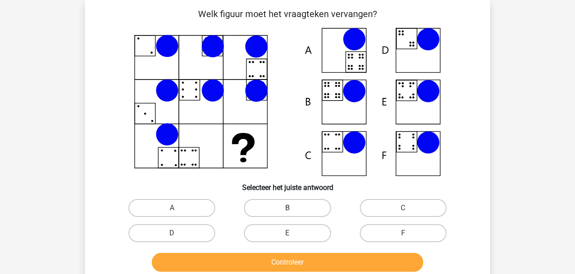
click at [290, 207] on label "B" at bounding box center [287, 208] width 87 height 18
click at [290, 208] on input "B" at bounding box center [290, 211] width 6 height 6
radio input "true"
click at [278, 261] on button "Controleer" at bounding box center [288, 262] width 272 height 19
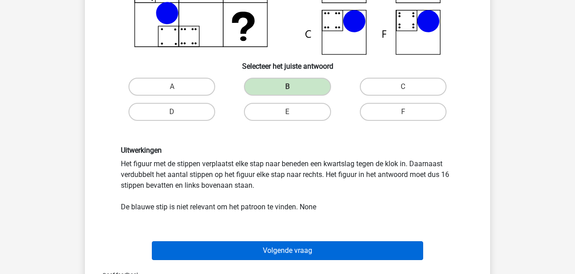
click at [239, 253] on button "Volgende vraag" at bounding box center [288, 250] width 272 height 19
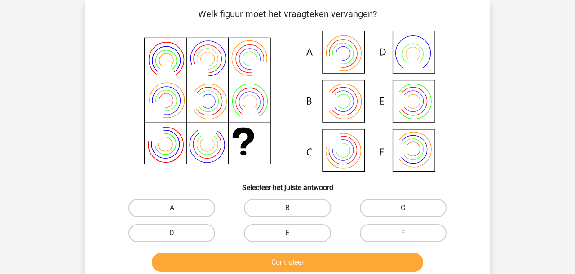
drag, startPoint x: 298, startPoint y: 208, endPoint x: 295, endPoint y: 223, distance: 15.5
click at [298, 208] on label "B" at bounding box center [287, 208] width 87 height 18
click at [293, 208] on input "B" at bounding box center [290, 211] width 6 height 6
radio input "true"
click at [293, 267] on button "Controleer" at bounding box center [288, 262] width 272 height 19
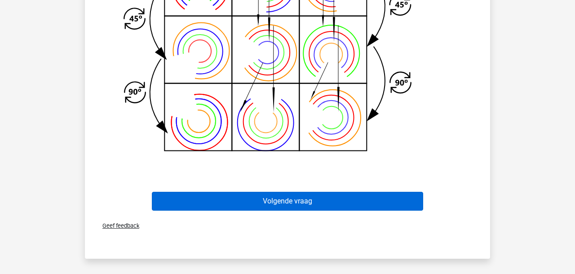
click at [232, 202] on button "Volgende vraag" at bounding box center [288, 201] width 272 height 19
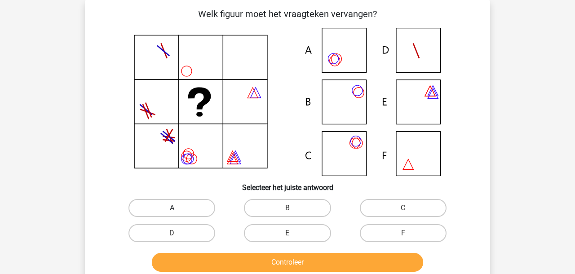
drag, startPoint x: 162, startPoint y: 204, endPoint x: 162, endPoint y: 209, distance: 4.5
click at [162, 204] on label "A" at bounding box center [171, 208] width 87 height 18
click at [172, 208] on input "A" at bounding box center [175, 211] width 6 height 6
radio input "true"
click at [190, 268] on button "Controleer" at bounding box center [288, 262] width 272 height 19
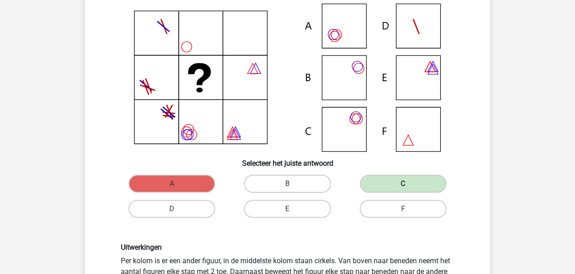
scroll to position [66, 0]
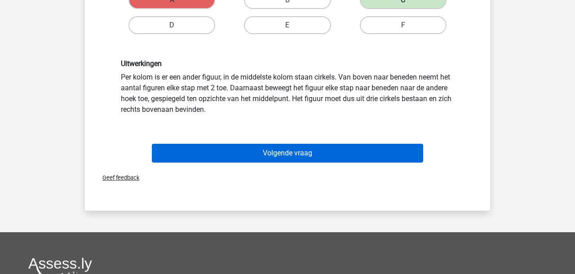
click at [208, 155] on button "Volgende vraag" at bounding box center [288, 153] width 272 height 19
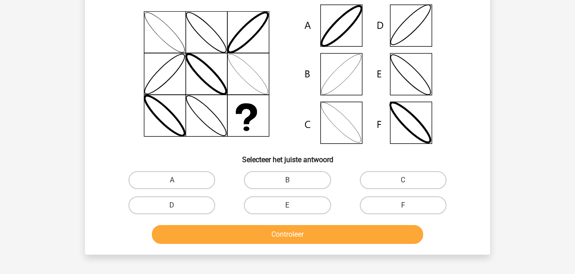
scroll to position [41, 0]
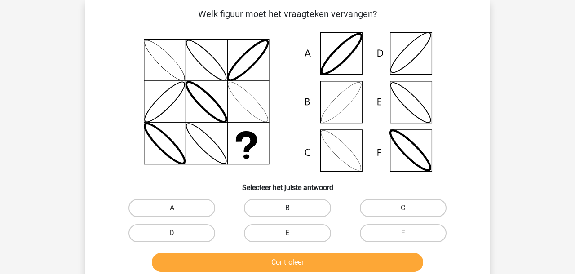
click at [252, 203] on label "B" at bounding box center [287, 208] width 87 height 18
click at [287, 208] on input "B" at bounding box center [290, 211] width 6 height 6
radio input "true"
click at [227, 265] on button "Controleer" at bounding box center [288, 262] width 272 height 19
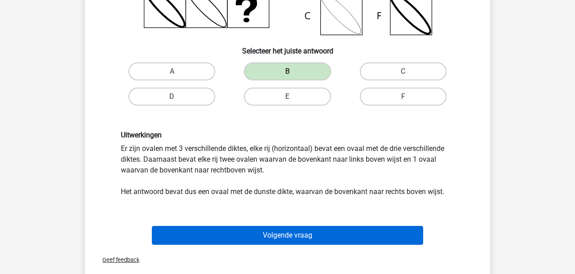
click at [219, 230] on button "Volgende vraag" at bounding box center [288, 235] width 272 height 19
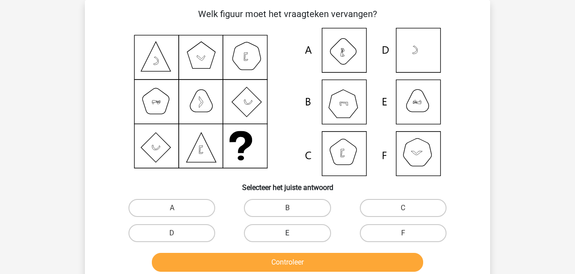
drag, startPoint x: 253, startPoint y: 208, endPoint x: 251, endPoint y: 241, distance: 33.7
click at [253, 208] on label "B" at bounding box center [287, 208] width 87 height 18
click at [287, 208] on input "B" at bounding box center [290, 211] width 6 height 6
radio input "true"
click at [249, 259] on button "Controleer" at bounding box center [288, 262] width 272 height 19
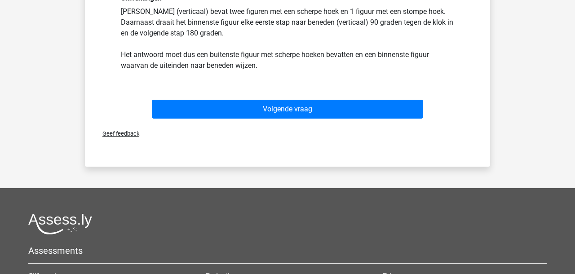
scroll to position [320, 0]
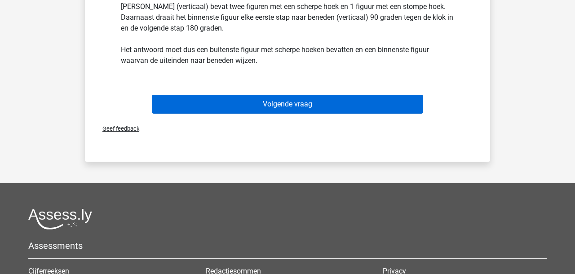
click at [186, 104] on button "Volgende vraag" at bounding box center [288, 104] width 272 height 19
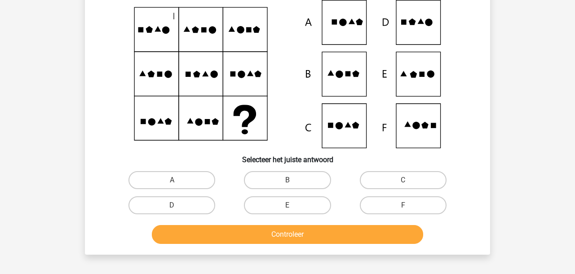
scroll to position [41, 0]
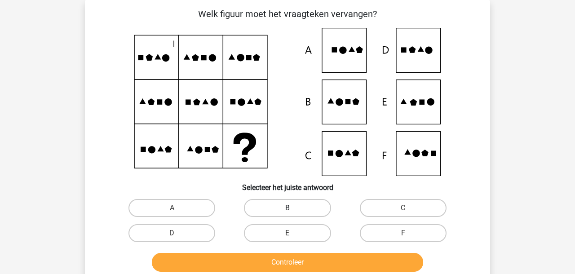
click at [292, 201] on label "B" at bounding box center [287, 208] width 87 height 18
click at [292, 208] on input "B" at bounding box center [290, 211] width 6 height 6
radio input "true"
click at [289, 261] on button "Controleer" at bounding box center [288, 262] width 272 height 19
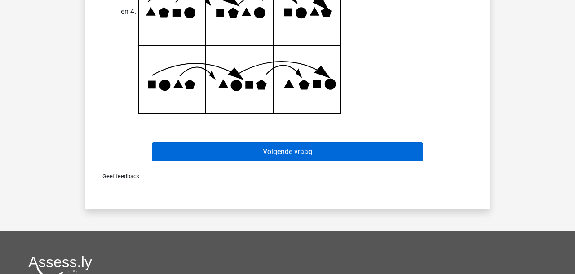
click at [276, 145] on button "Volgende vraag" at bounding box center [288, 151] width 272 height 19
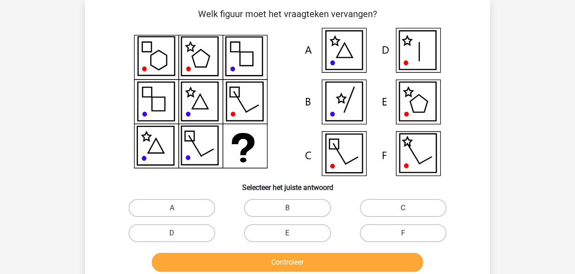
click at [410, 206] on label "C" at bounding box center [403, 208] width 87 height 18
click at [408, 208] on input "C" at bounding box center [406, 211] width 6 height 6
radio input "true"
click at [362, 258] on button "Controleer" at bounding box center [288, 262] width 272 height 19
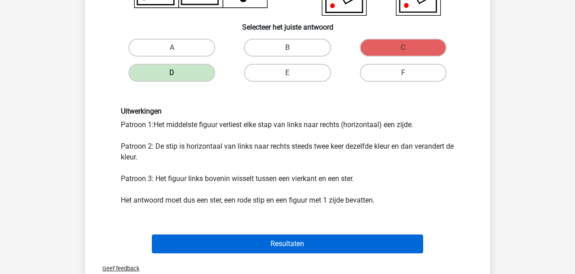
scroll to position [205, 0]
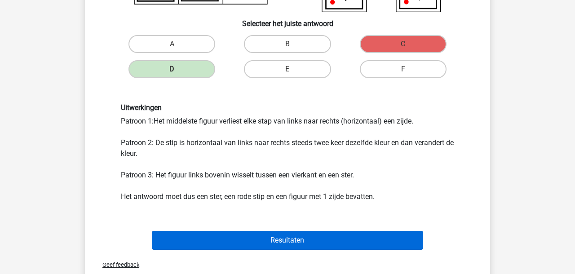
click at [343, 237] on button "Resultaten" at bounding box center [288, 240] width 272 height 19
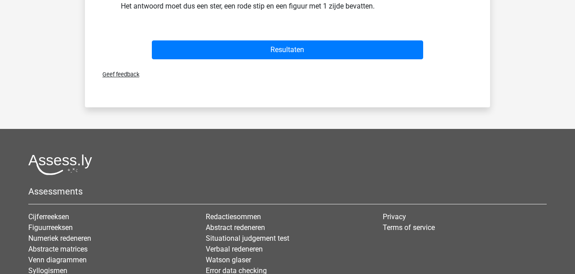
scroll to position [408, 0]
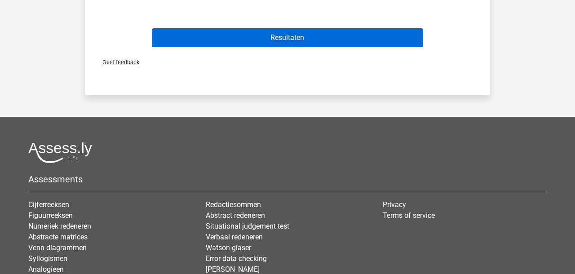
click at [209, 35] on button "Resultaten" at bounding box center [288, 37] width 272 height 19
